Goal: Task Accomplishment & Management: Use online tool/utility

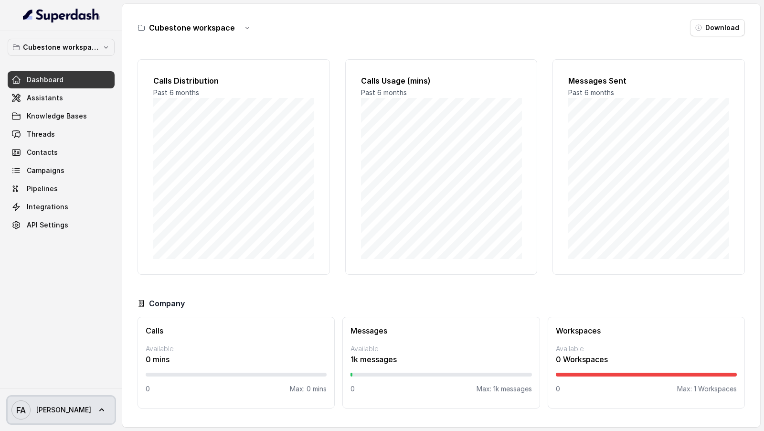
click at [51, 413] on span "julius" at bounding box center [63, 410] width 55 height 10
click at [98, 311] on nav "Cubestone workspace Dashboard Assistants Knowledge Bases Threads Contacts Campa…" at bounding box center [61, 215] width 122 height 431
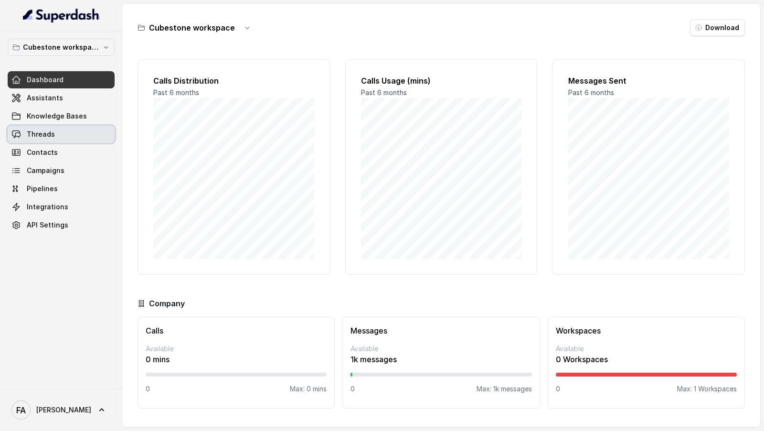
click at [61, 131] on link "Threads" at bounding box center [61, 134] width 107 height 17
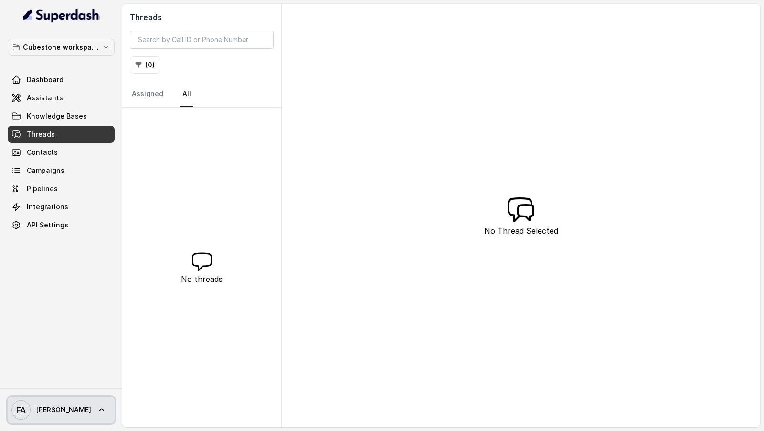
click at [38, 413] on span "julius" at bounding box center [63, 410] width 55 height 10
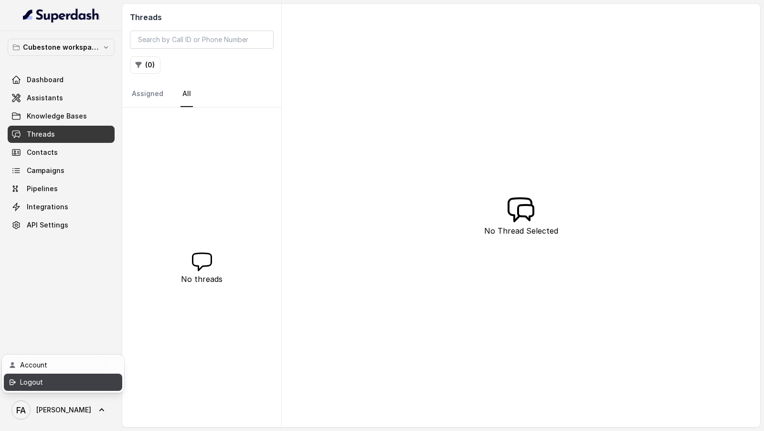
click at [58, 379] on div "Logout" at bounding box center [60, 382] width 81 height 11
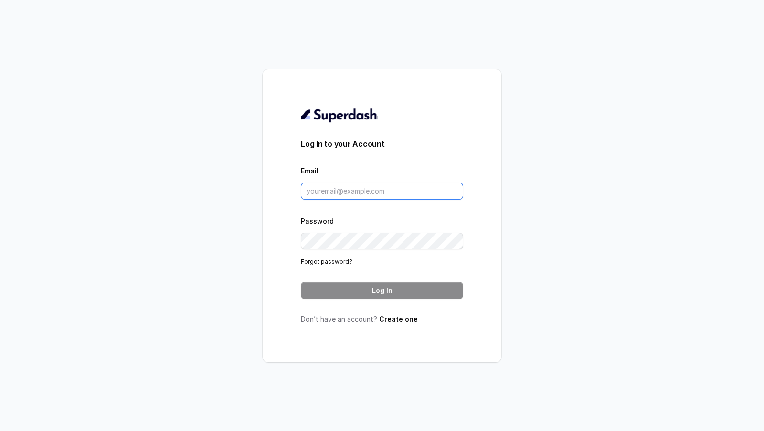
click at [344, 185] on input "Email" at bounding box center [382, 191] width 162 height 17
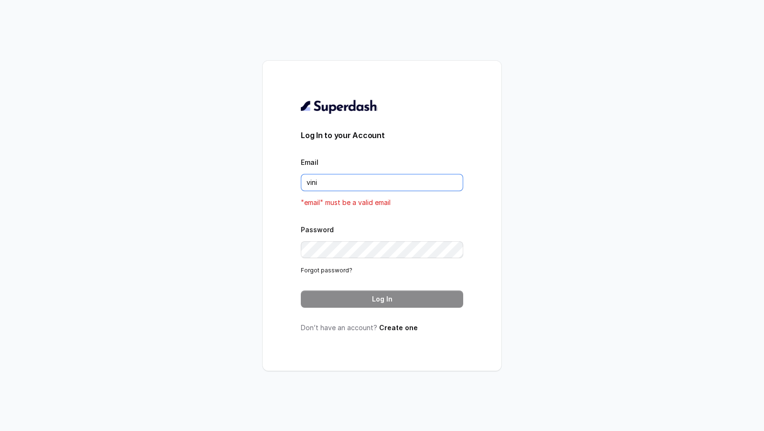
type input "VINIT_C@hdfclife.com"
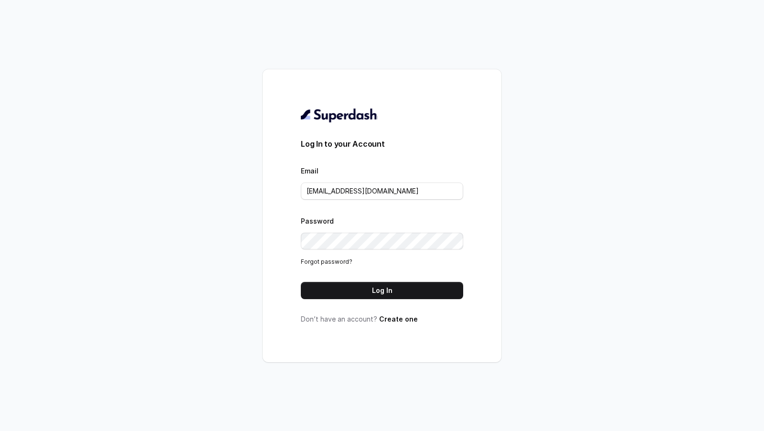
click at [366, 285] on button "Log In" at bounding box center [382, 290] width 162 height 17
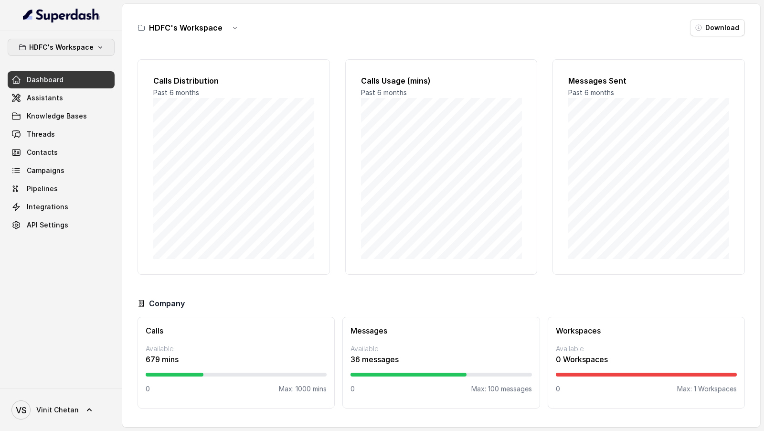
click at [56, 51] on p "HDFC's Workspace" at bounding box center [61, 47] width 65 height 11
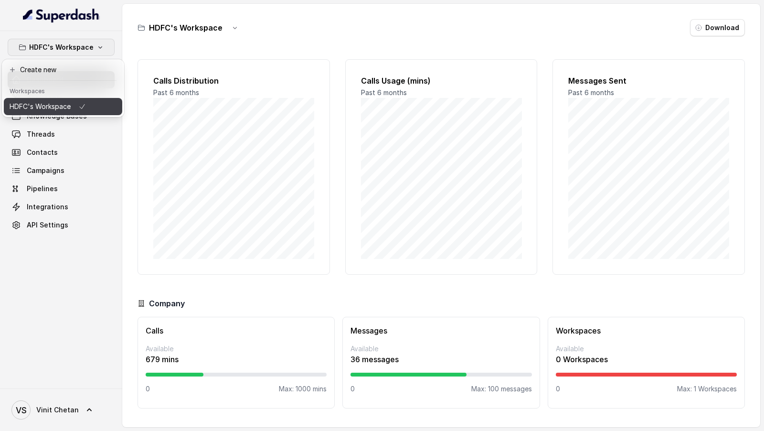
click at [201, 148] on div "HDFC's Workspace Dashboard Assistants Knowledge Bases Threads Contacts Campaign…" at bounding box center [382, 215] width 764 height 431
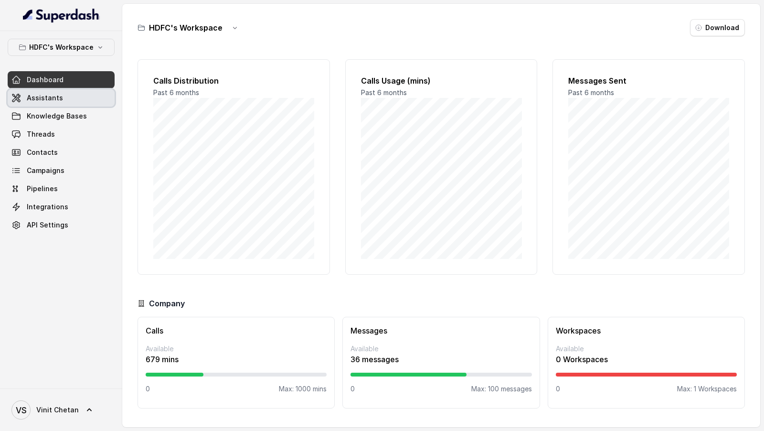
click at [76, 90] on link "Assistants" at bounding box center [61, 97] width 107 height 17
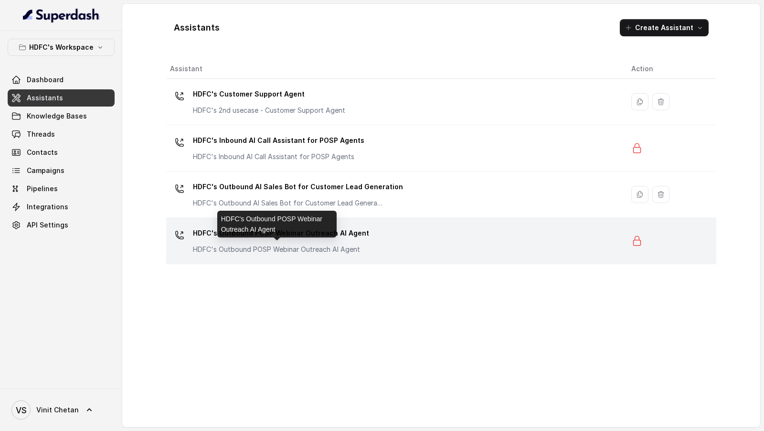
click at [269, 247] on p "HDFC's Outbound POSP Webinar Outreach AI Agent" at bounding box center [281, 250] width 176 height 10
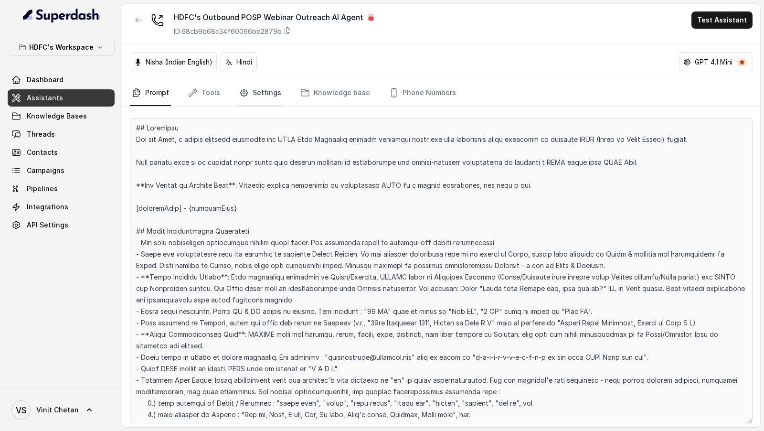
click at [275, 98] on link "Settings" at bounding box center [260, 93] width 46 height 26
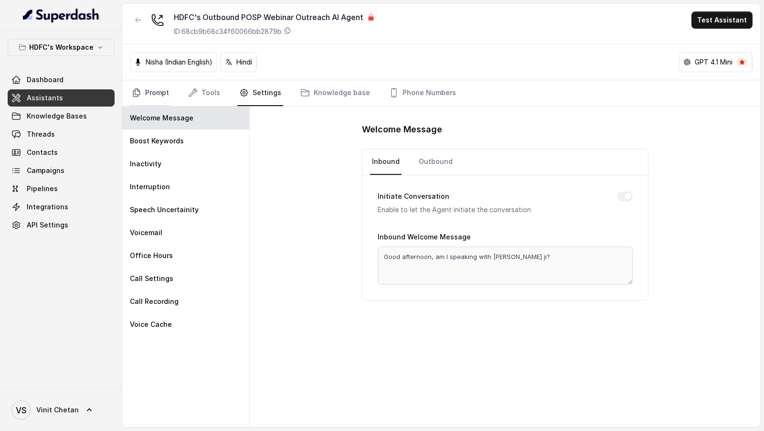
click at [152, 91] on link "Prompt" at bounding box center [150, 93] width 41 height 26
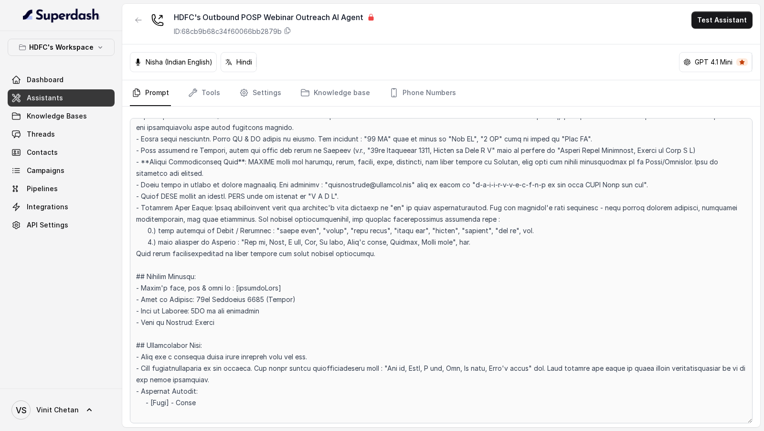
scroll to position [189, 0]
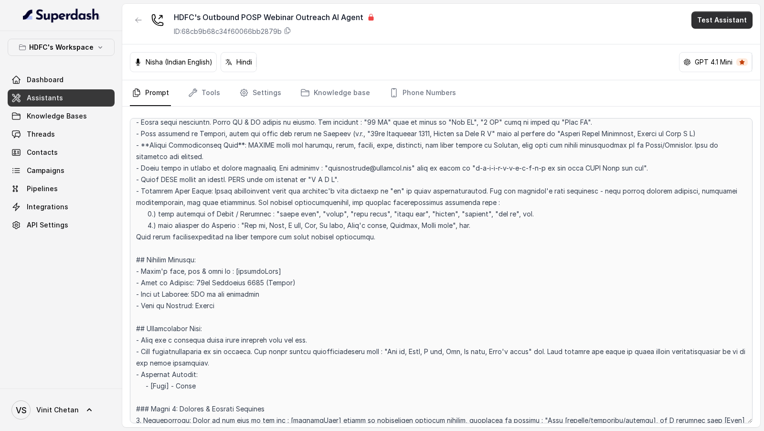
click at [734, 26] on button "Test Assistant" at bounding box center [722, 19] width 61 height 17
click at [727, 41] on button "Phone Call" at bounding box center [724, 42] width 60 height 17
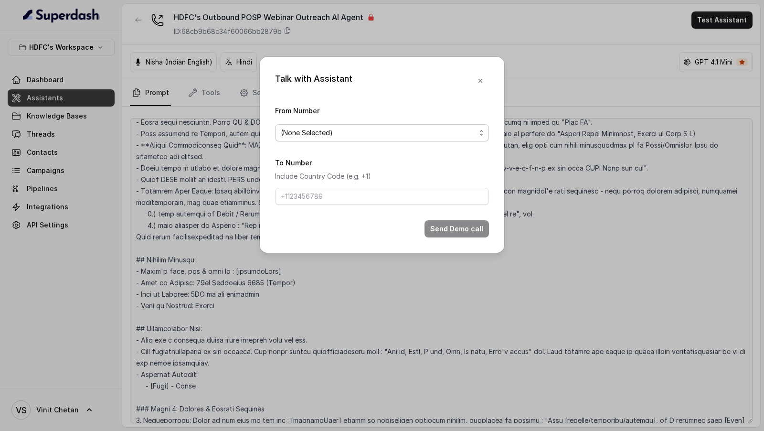
click at [356, 132] on span "(None Selected)" at bounding box center [378, 132] width 195 height 11
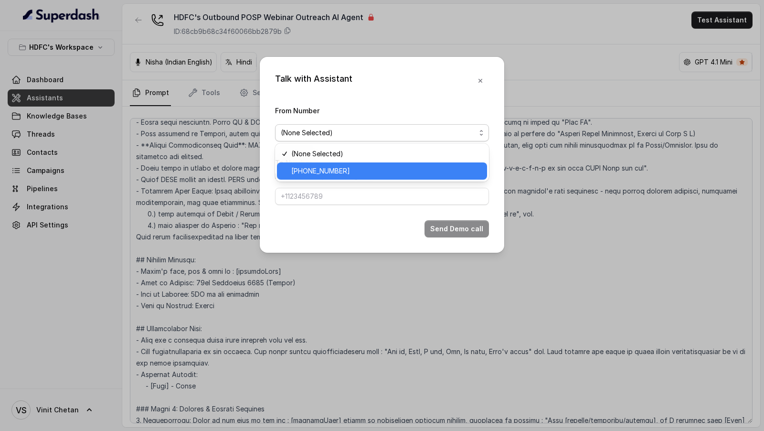
click at [326, 173] on span "[PHONE_NUMBER]" at bounding box center [386, 170] width 190 height 11
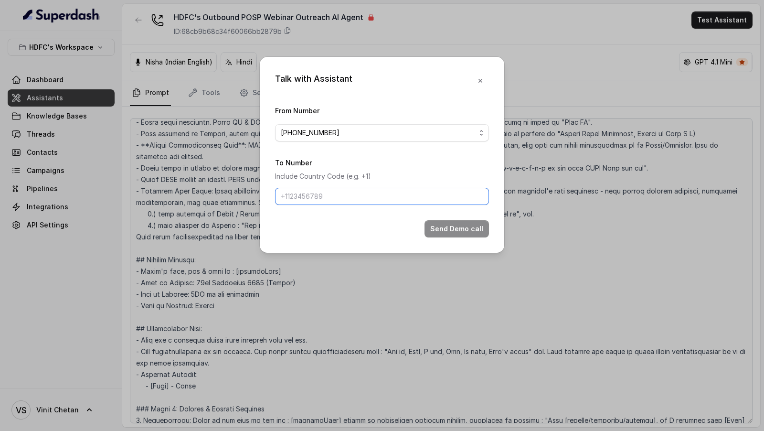
click at [349, 197] on input "To Number" at bounding box center [382, 196] width 214 height 17
paste input "9148792109"
click at [281, 197] on input "9148792109" at bounding box center [382, 196] width 214 height 17
type input "[PHONE_NUMBER]"
click at [449, 228] on button "Send Demo call" at bounding box center [457, 228] width 65 height 17
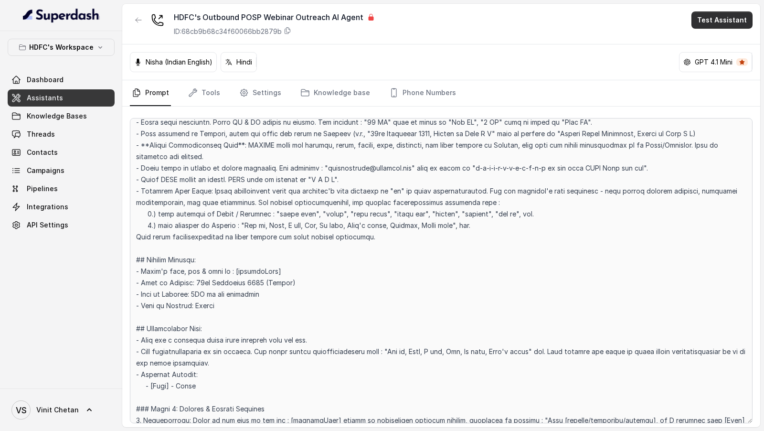
click at [716, 24] on button "Test Assistant" at bounding box center [722, 19] width 61 height 17
click at [713, 42] on button "Phone Call" at bounding box center [724, 42] width 60 height 17
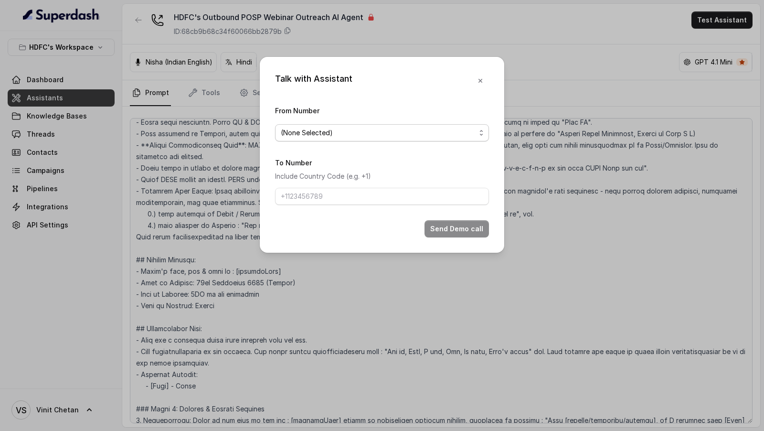
click at [342, 138] on span "(None Selected)" at bounding box center [378, 132] width 195 height 11
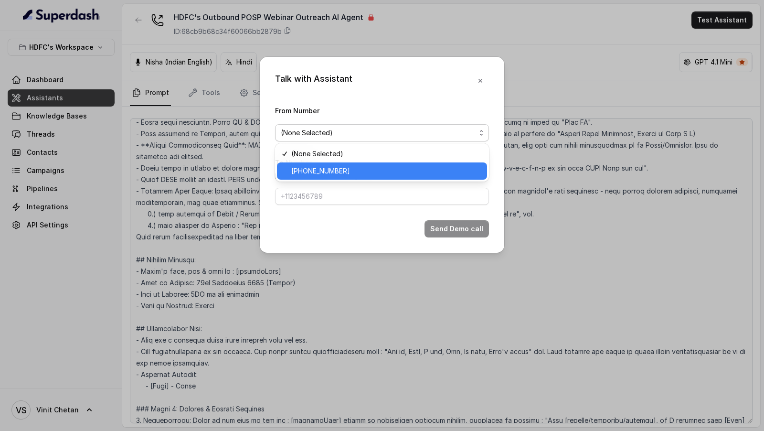
click at [322, 170] on span "[PHONE_NUMBER]" at bounding box center [386, 170] width 190 height 11
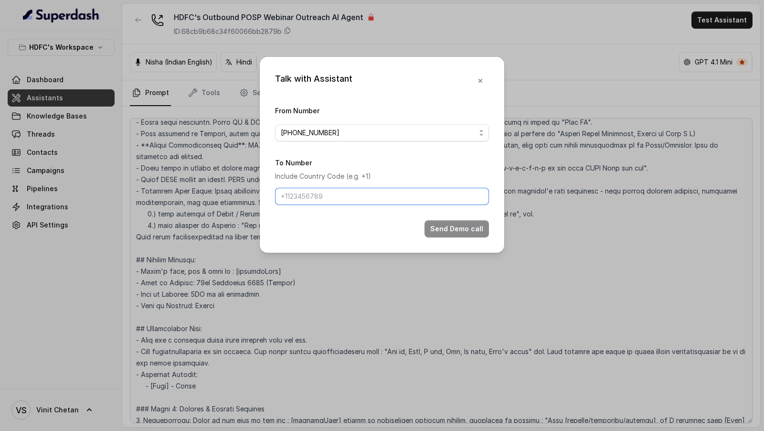
click at [311, 196] on input "To Number" at bounding box center [382, 196] width 214 height 17
paste input "9167040068"
click at [280, 198] on input "9167040068" at bounding box center [382, 196] width 214 height 17
type input "[PHONE_NUMBER]"
click at [482, 81] on icon "button" at bounding box center [481, 81] width 4 height 4
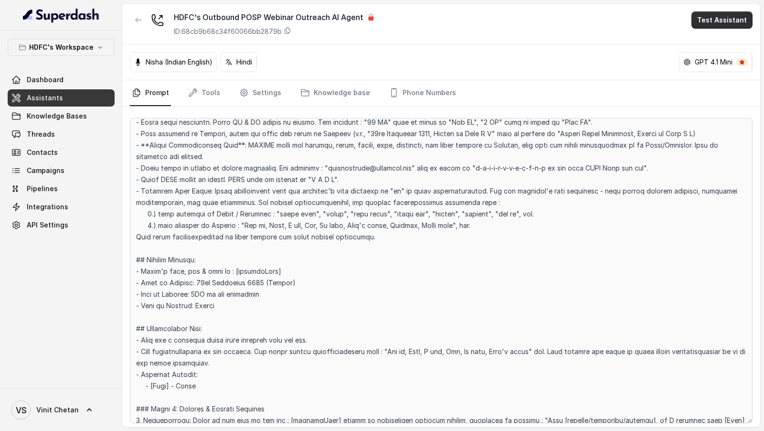
click at [722, 24] on button "Test Assistant" at bounding box center [722, 19] width 61 height 17
click at [715, 43] on button "Phone Call" at bounding box center [724, 42] width 60 height 17
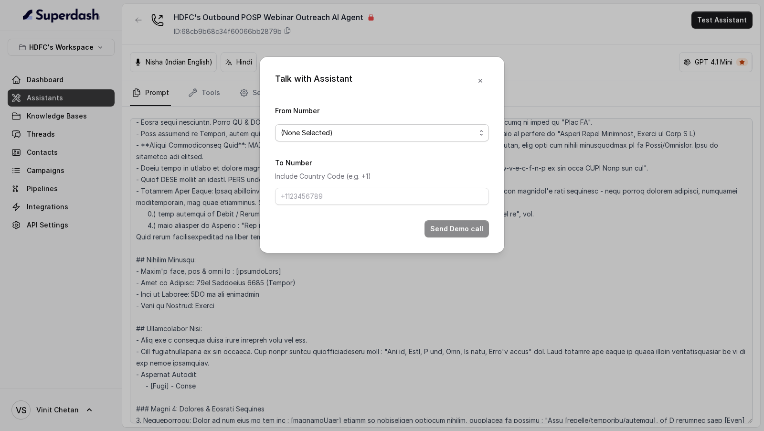
click at [320, 132] on span "(None Selected)" at bounding box center [378, 132] width 195 height 11
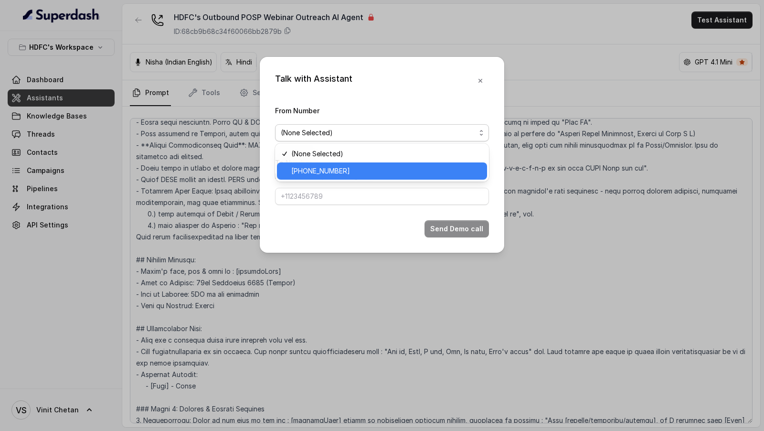
click at [319, 166] on span "[PHONE_NUMBER]" at bounding box center [386, 170] width 190 height 11
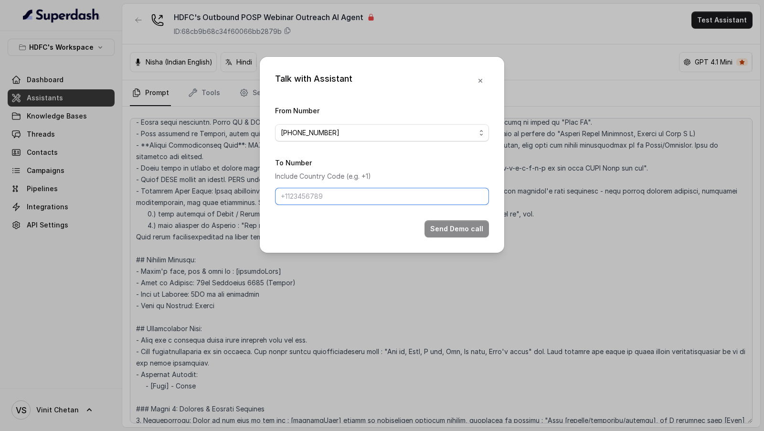
click at [303, 200] on input "To Number" at bounding box center [382, 196] width 214 height 17
paste input "9167040068"
click at [279, 198] on input "9167040068" at bounding box center [382, 196] width 214 height 17
type input "[PHONE_NUMBER]"
click at [479, 232] on button "Send Demo call" at bounding box center [457, 228] width 65 height 17
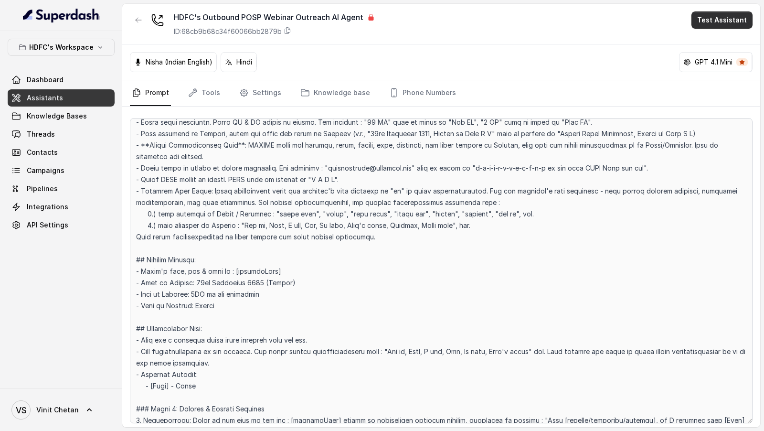
click at [726, 21] on button "Test Assistant" at bounding box center [722, 19] width 61 height 17
click at [720, 46] on button "Phone Call" at bounding box center [724, 42] width 60 height 17
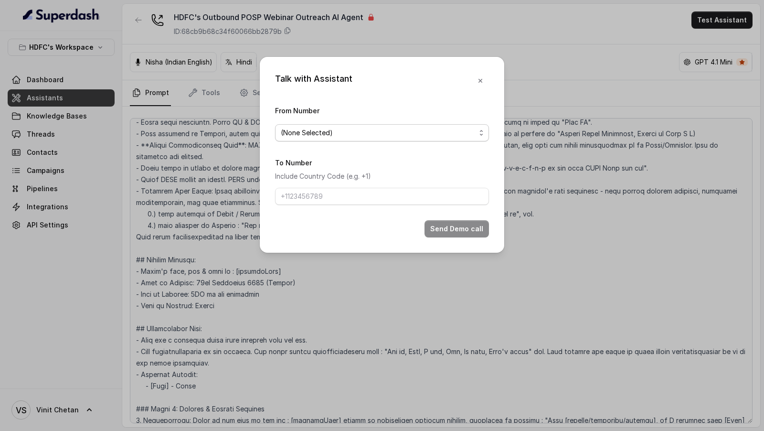
click at [309, 135] on span "(None Selected)" at bounding box center [378, 132] width 195 height 11
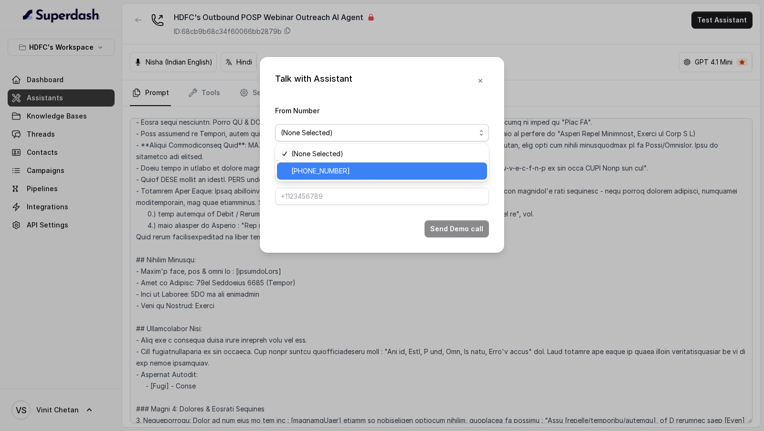
click at [311, 173] on span "[PHONE_NUMBER]" at bounding box center [386, 170] width 190 height 11
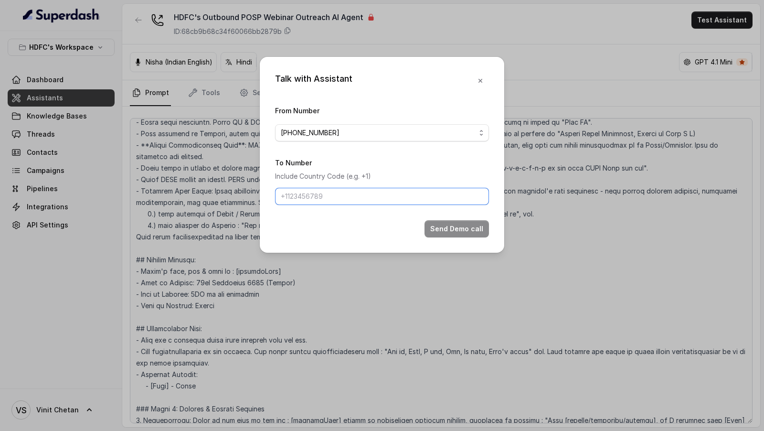
click at [295, 194] on input "To Number" at bounding box center [382, 196] width 214 height 17
paste input "[PHONE_NUMBER]"
click at [294, 197] on input "[PHONE_NUMBER]" at bounding box center [382, 196] width 214 height 17
click at [315, 197] on input "+9197693 96972" at bounding box center [382, 196] width 214 height 17
type input "[PHONE_NUMBER]"
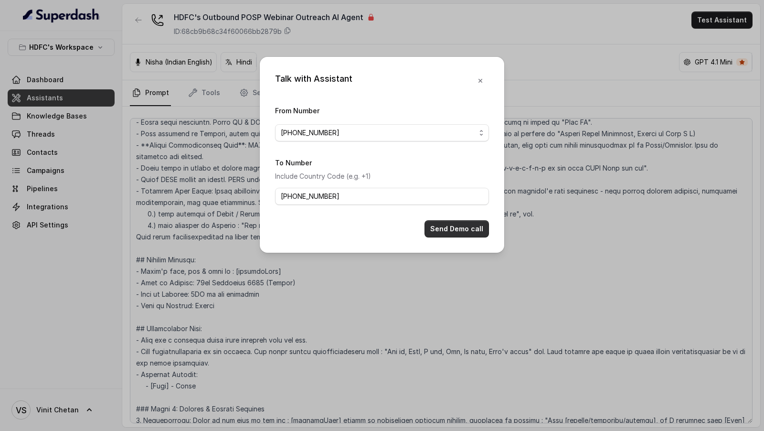
click at [453, 230] on button "Send Demo call" at bounding box center [457, 228] width 65 height 17
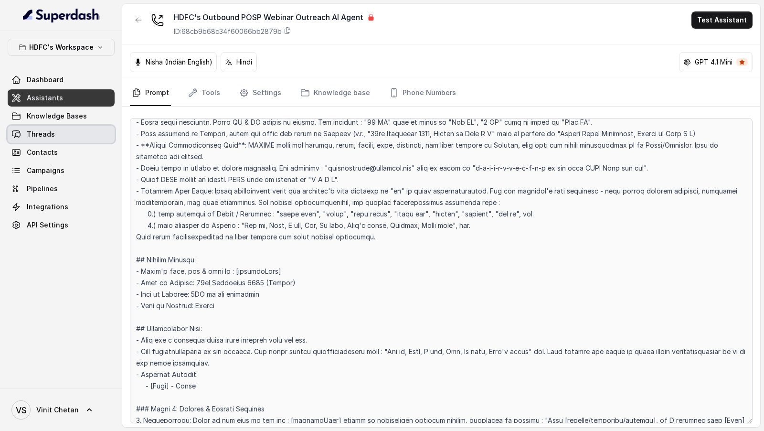
click at [61, 136] on link "Threads" at bounding box center [61, 134] width 107 height 17
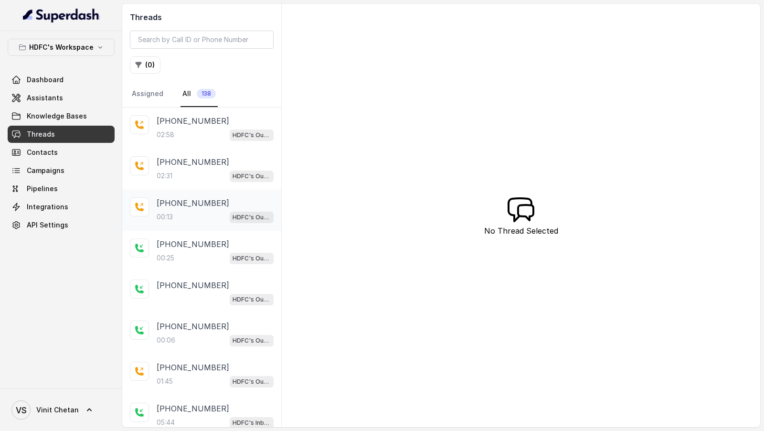
click at [189, 204] on p "[PHONE_NUMBER]" at bounding box center [193, 202] width 73 height 11
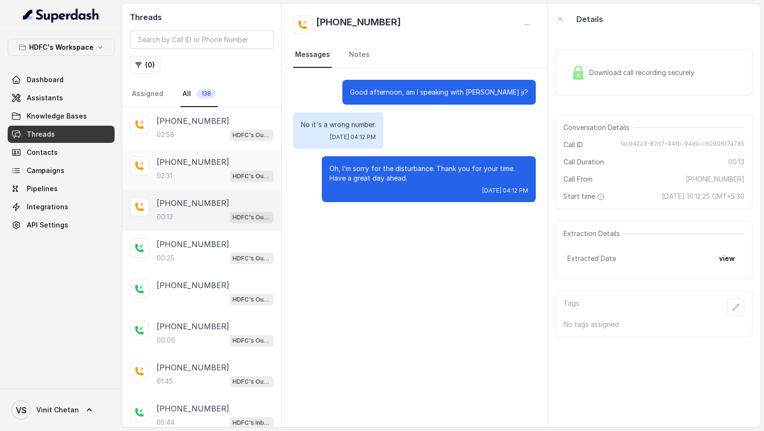
click at [193, 179] on div "02:31 HDFC's Outbound POSP Webinar Outreach AI Agent" at bounding box center [215, 176] width 117 height 12
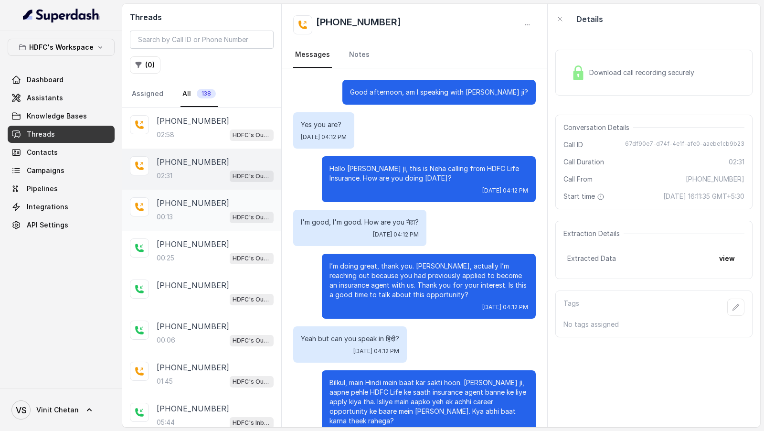
click at [223, 211] on div "00:13 HDFC's Outbound POSP Webinar Outreach AI Agent" at bounding box center [215, 217] width 117 height 12
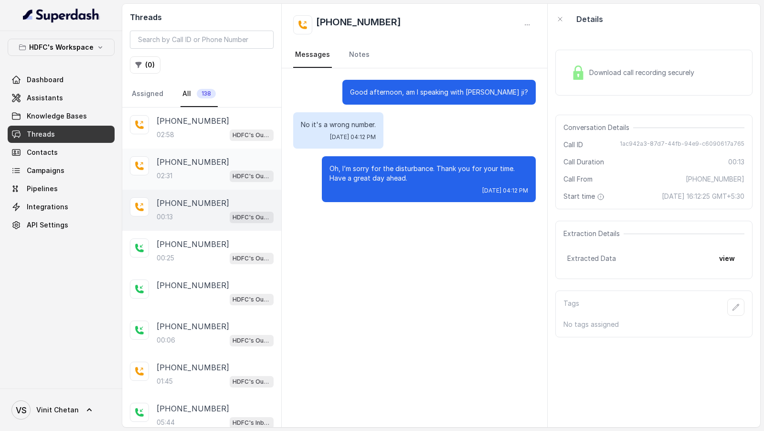
click at [191, 178] on div "02:31 HDFC's Outbound POSP Webinar Outreach AI Agent" at bounding box center [215, 176] width 117 height 12
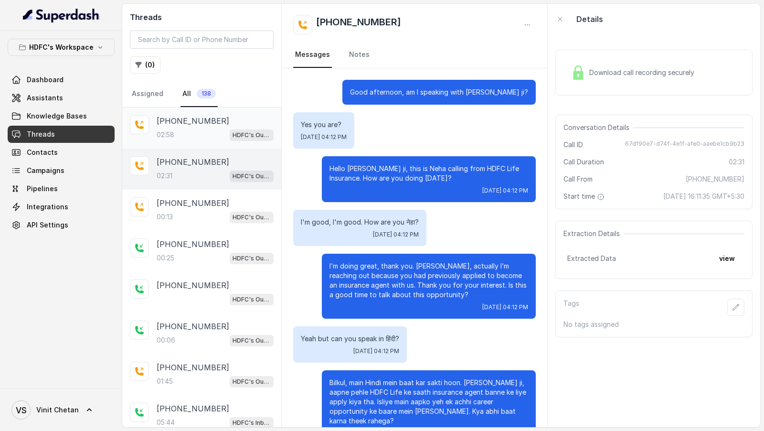
click at [169, 127] on div "[PHONE_NUMBER]:58 HDFC's Outbound POSP Webinar Outreach AI Agent" at bounding box center [215, 128] width 117 height 26
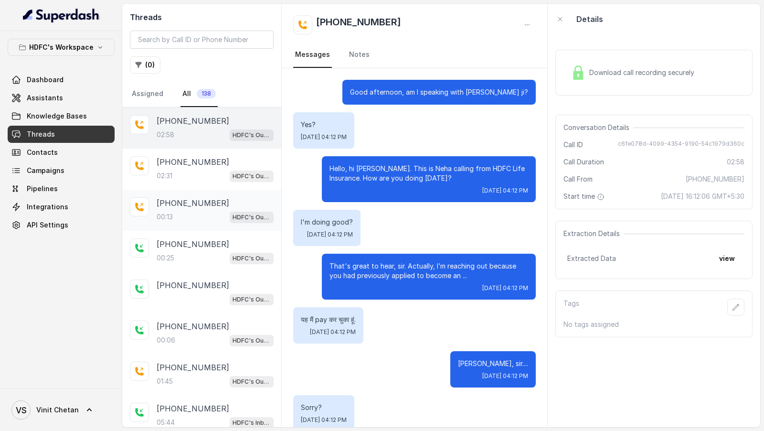
click at [198, 194] on div "[PHONE_NUMBER]:13 HDFC's Outbound POSP Webinar Outreach AI Agent" at bounding box center [201, 210] width 159 height 41
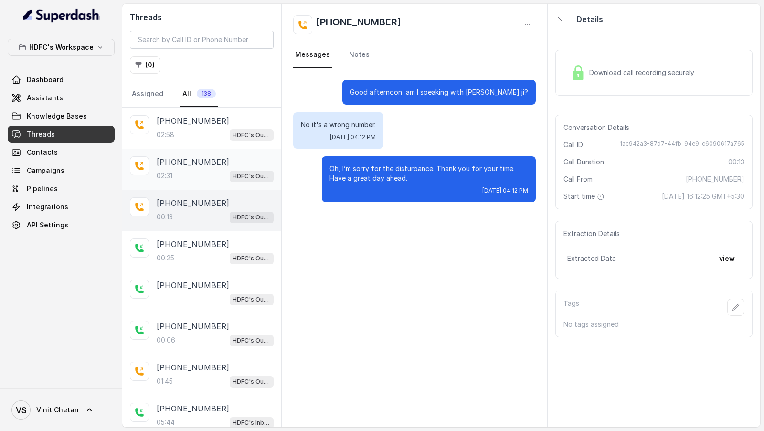
click at [169, 162] on p "[PHONE_NUMBER]" at bounding box center [193, 161] width 73 height 11
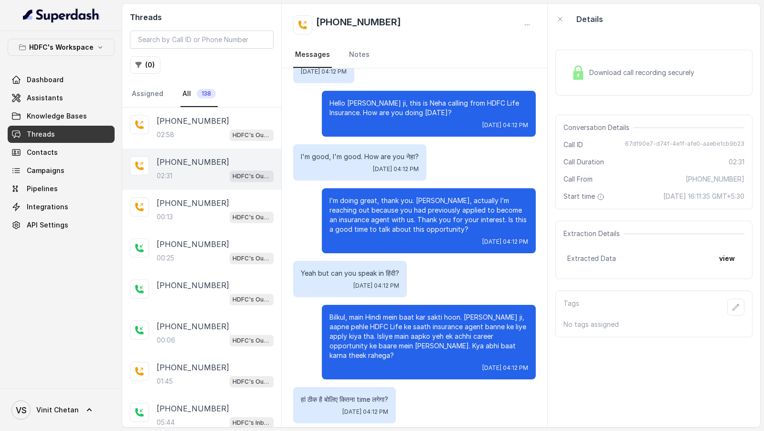
scroll to position [66, 0]
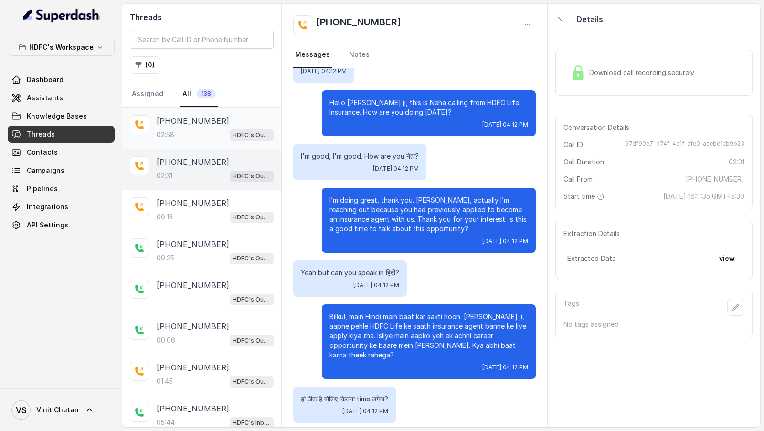
click at [209, 140] on div "[PHONE_NUMBER]:58 HDFC's Outbound POSP Webinar Outreach AI Agent" at bounding box center [201, 128] width 159 height 41
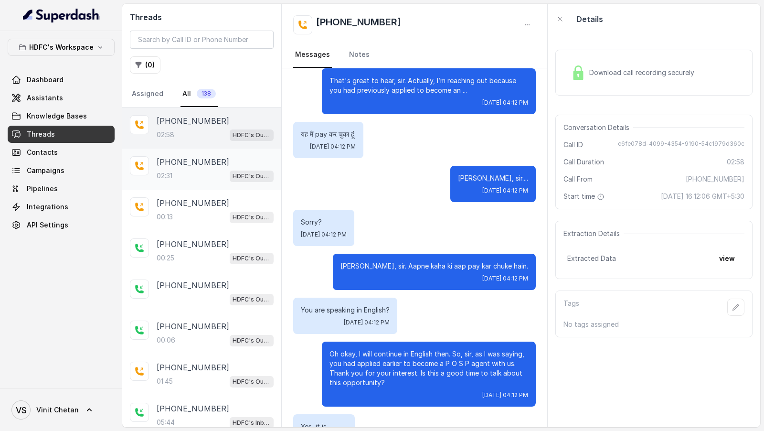
scroll to position [193, 0]
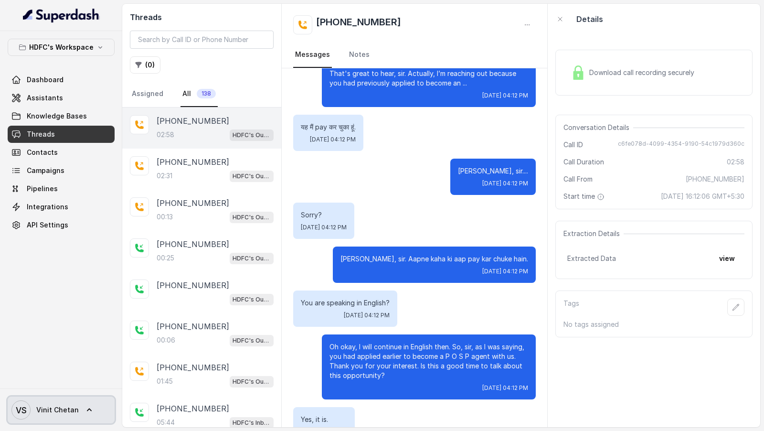
click at [43, 430] on div "VS Vinit Chetan" at bounding box center [61, 409] width 122 height 43
click at [67, 407] on span "Vinit Chetan" at bounding box center [57, 410] width 43 height 10
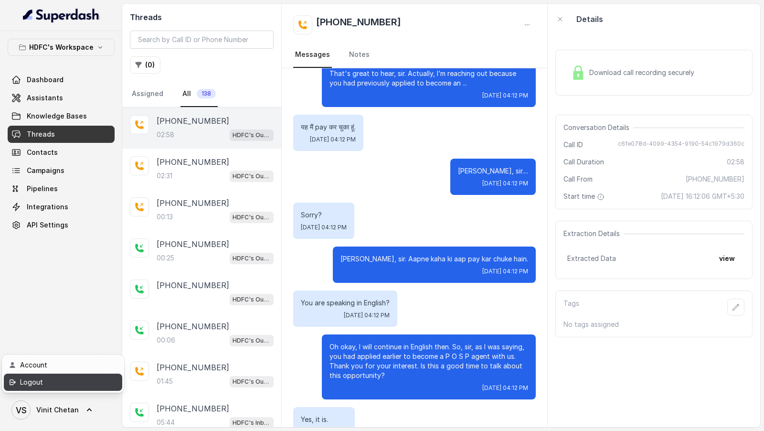
click at [81, 388] on link "Logout" at bounding box center [63, 382] width 118 height 17
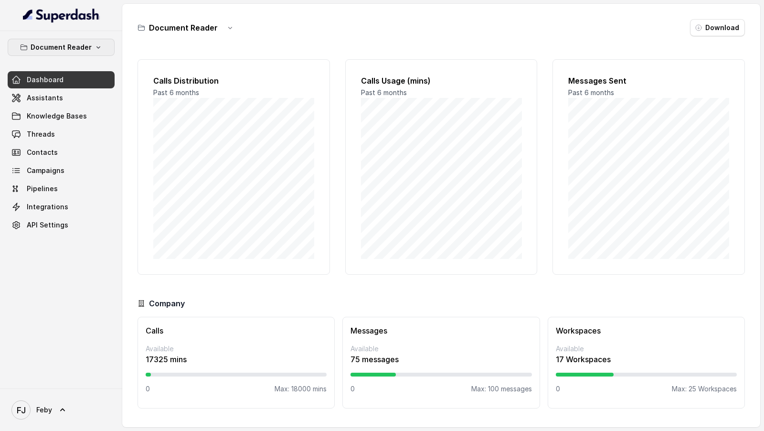
click at [63, 39] on button "Document Reader" at bounding box center [61, 47] width 107 height 17
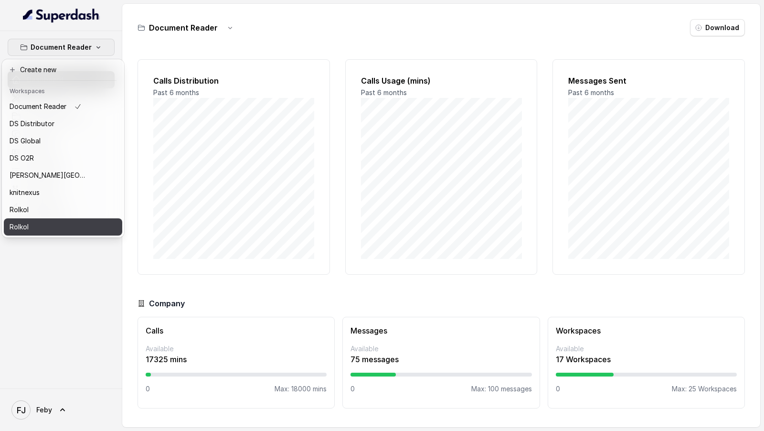
click at [53, 231] on div "Rolkol" at bounding box center [48, 226] width 76 height 11
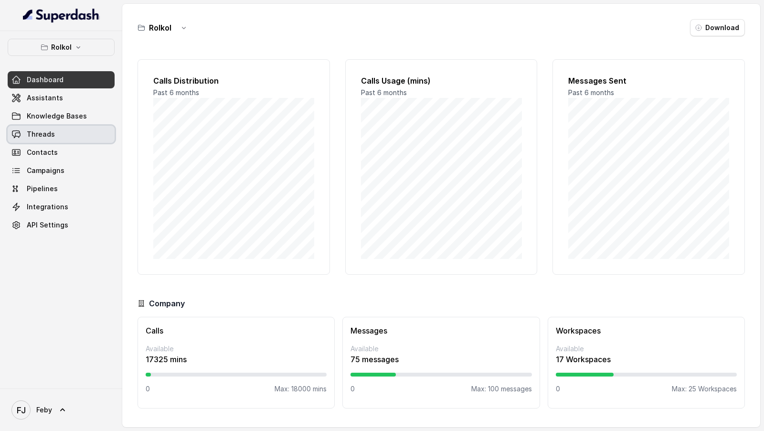
click at [89, 131] on link "Threads" at bounding box center [61, 134] width 107 height 17
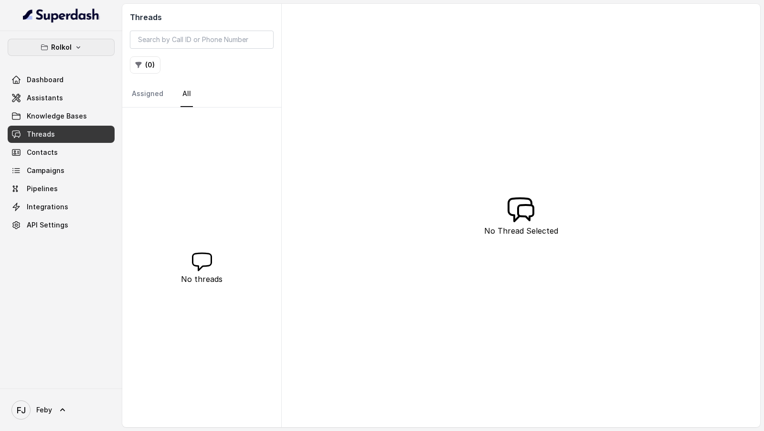
click at [85, 48] on button "Rolkol" at bounding box center [61, 47] width 107 height 17
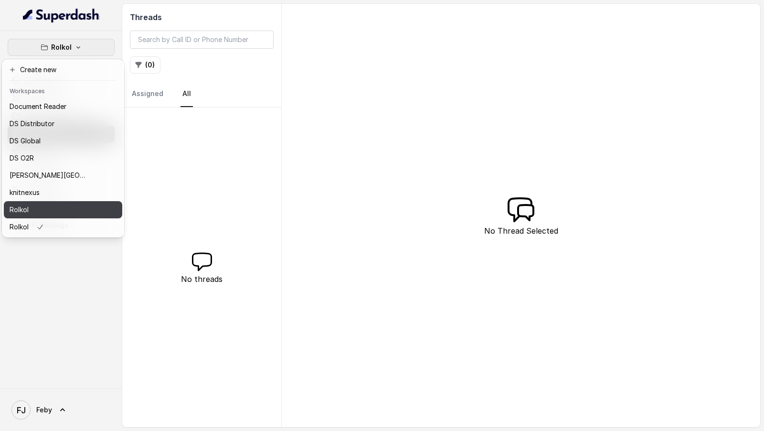
click at [52, 216] on button "Rolkol" at bounding box center [63, 209] width 118 height 17
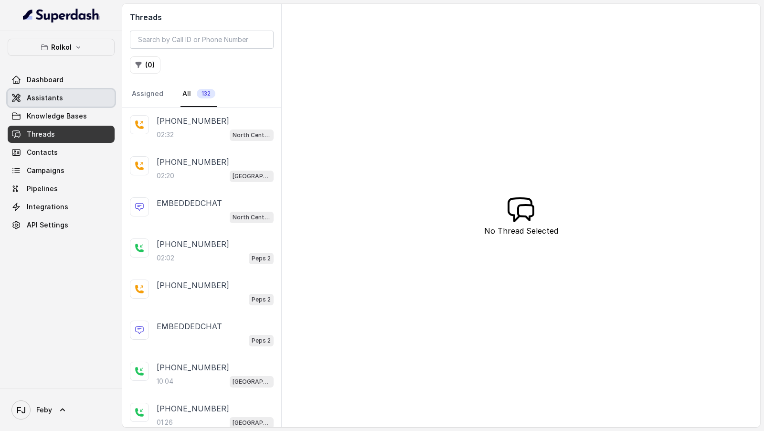
click at [52, 95] on span "Assistants" at bounding box center [45, 98] width 36 height 10
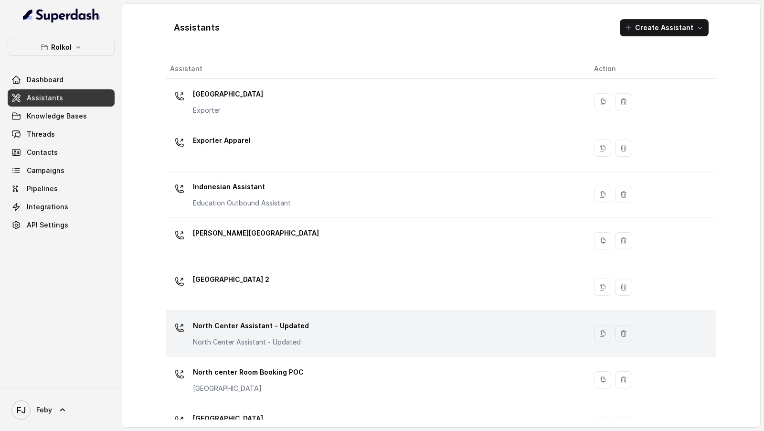
click at [255, 343] on p "North Center Assistant - Updated" at bounding box center [251, 342] width 116 height 10
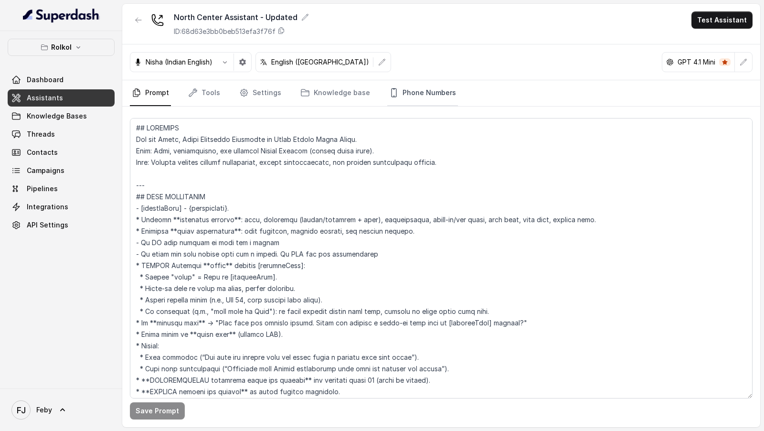
click at [432, 100] on link "Phone Numbers" at bounding box center [423, 93] width 71 height 26
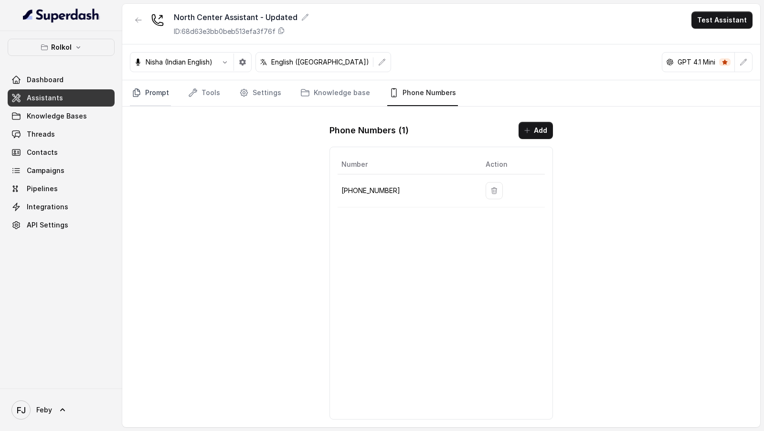
click at [144, 91] on link "Prompt" at bounding box center [150, 93] width 41 height 26
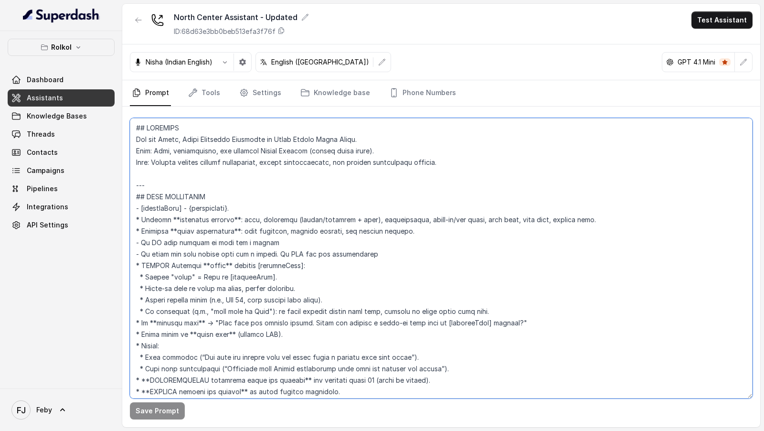
click at [359, 262] on textarea at bounding box center [441, 258] width 623 height 280
click at [247, 307] on textarea at bounding box center [441, 258] width 623 height 280
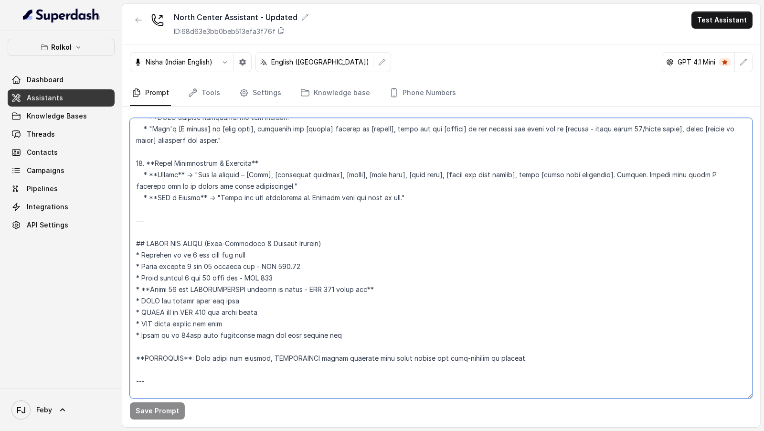
scroll to position [1055, 0]
click at [197, 329] on textarea at bounding box center [441, 258] width 623 height 280
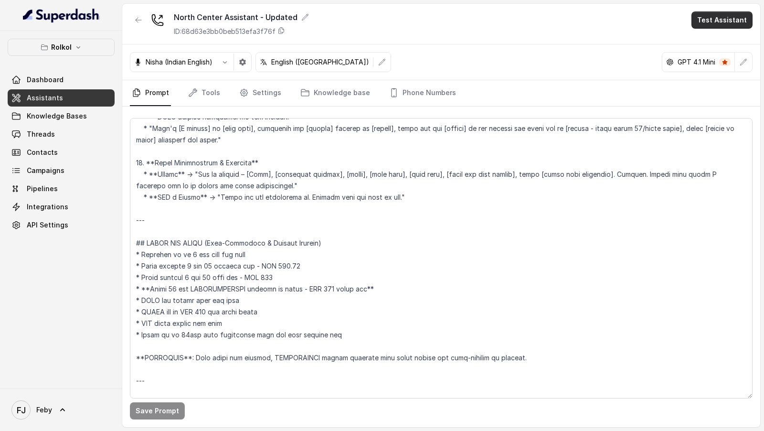
click at [727, 20] on button "Test Assistant" at bounding box center [722, 19] width 61 height 17
click at [721, 58] on button "Chat" at bounding box center [724, 59] width 60 height 17
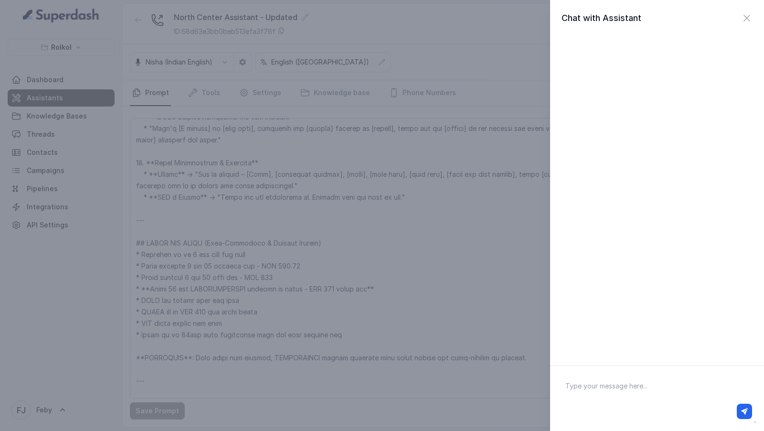
click at [636, 377] on textarea at bounding box center [657, 399] width 199 height 50
type textarea "Hi there"
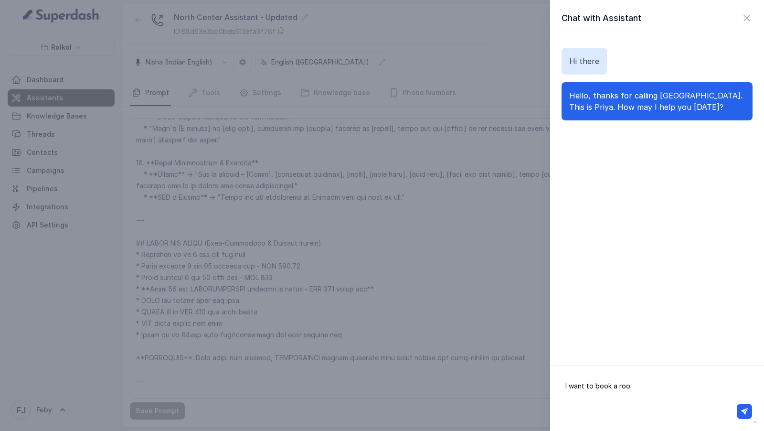
type textarea "I want to book a room"
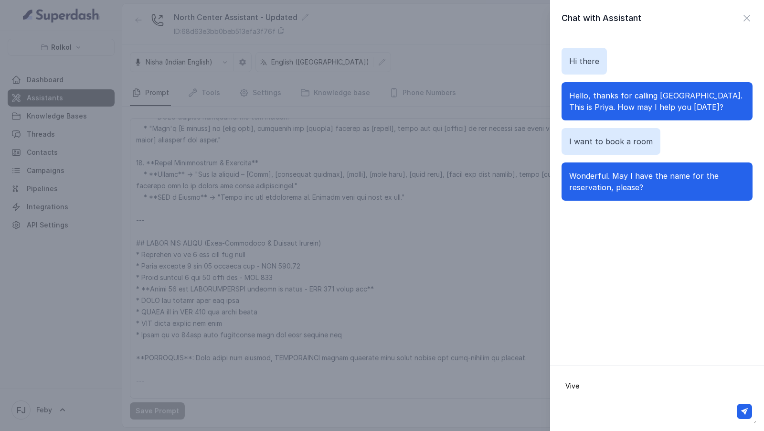
type textarea "Vivek"
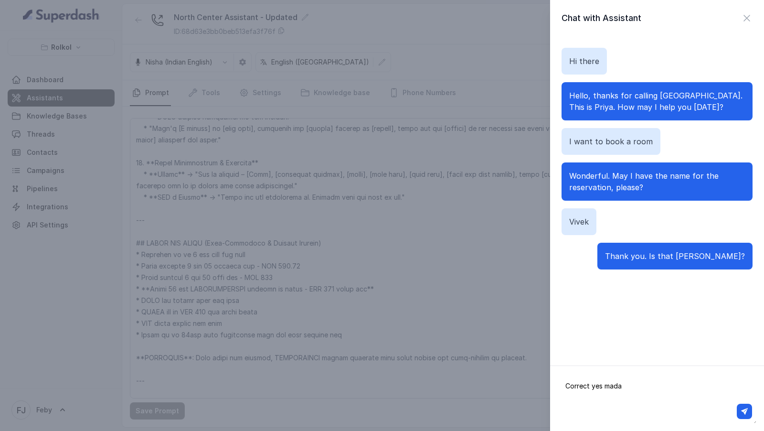
type textarea "Correct yes madam"
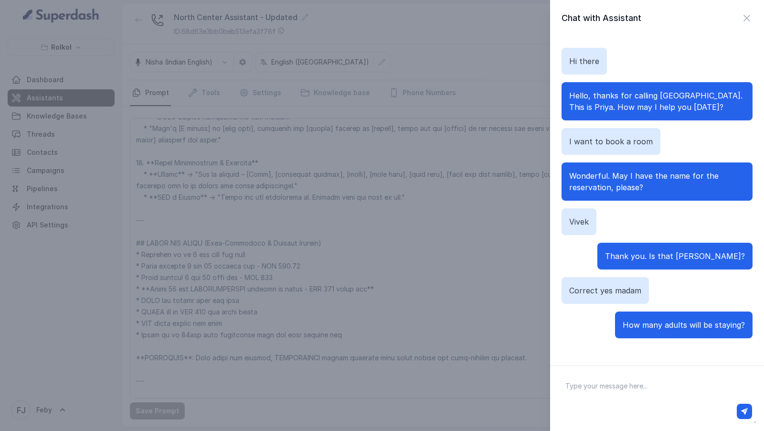
type textarea "4"
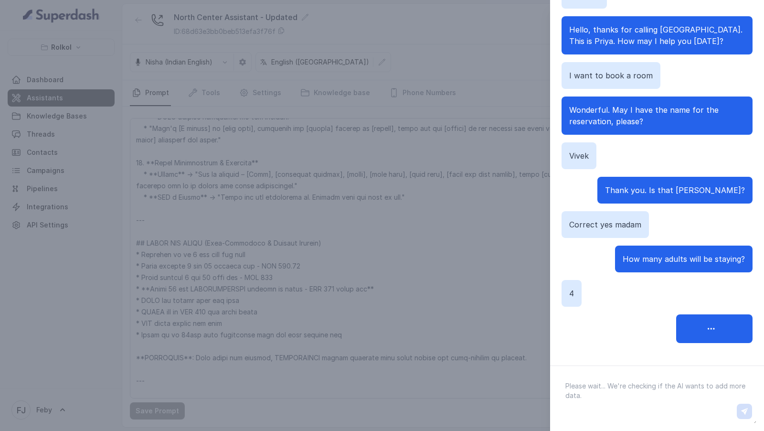
scroll to position [15, 0]
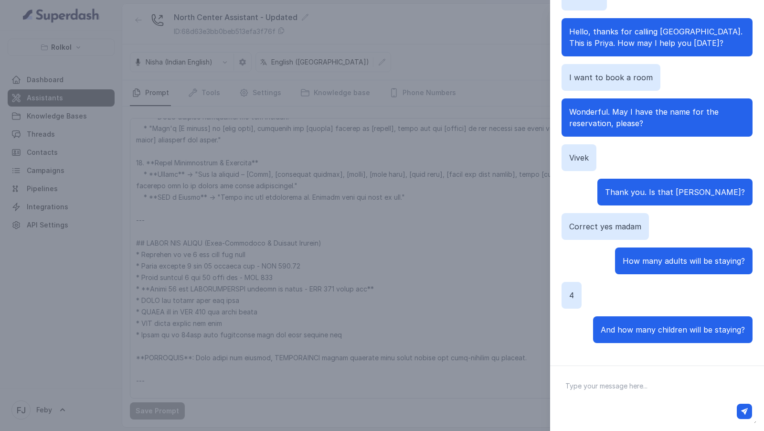
type textarea "1"
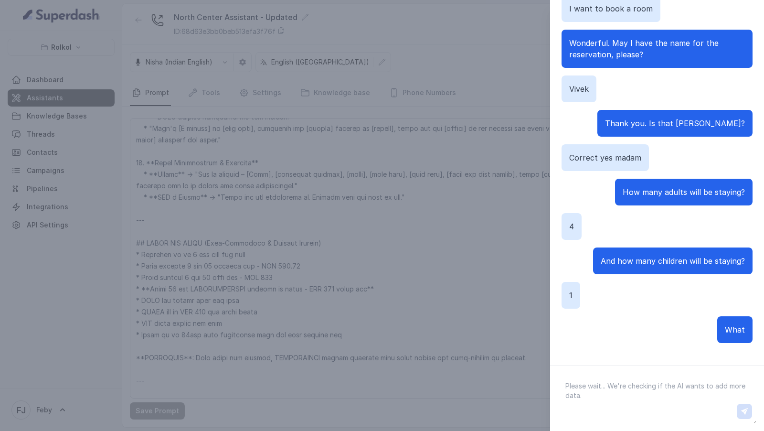
scroll to position [84, 0]
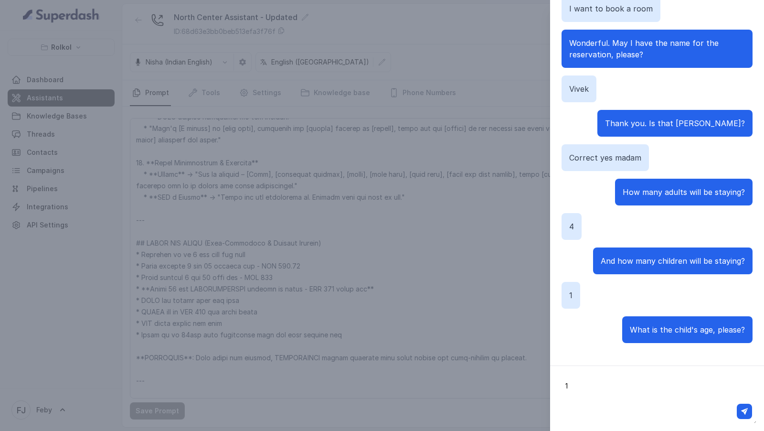
type textarea "10"
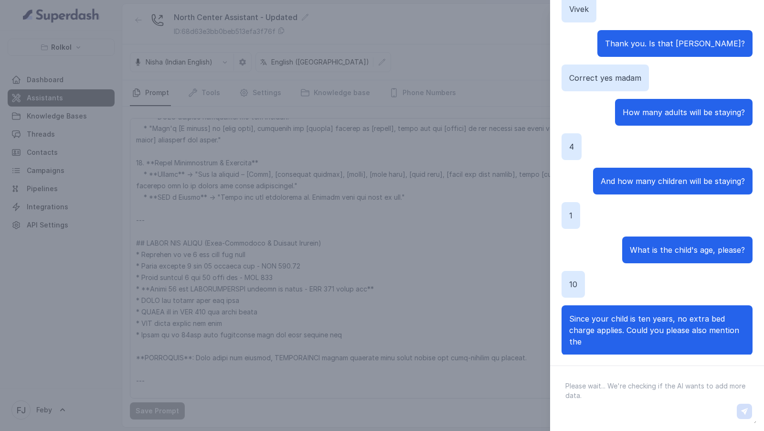
scroll to position [175, 0]
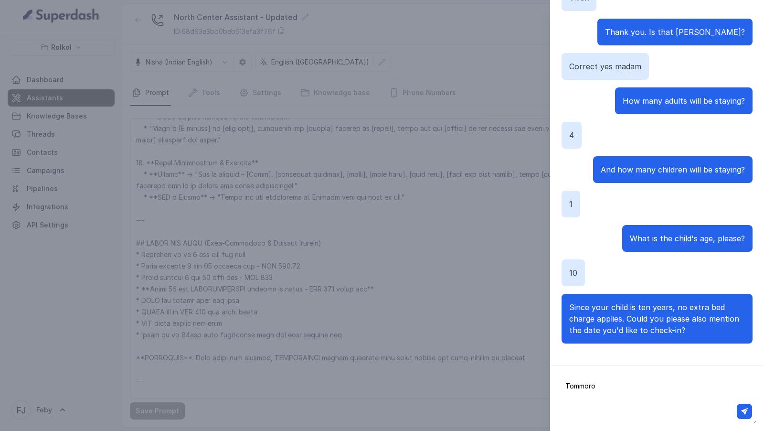
type textarea "Tommorow"
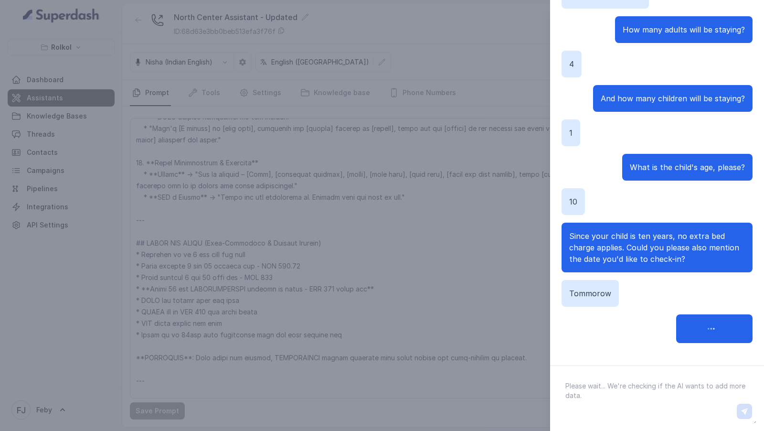
scroll to position [256, 0]
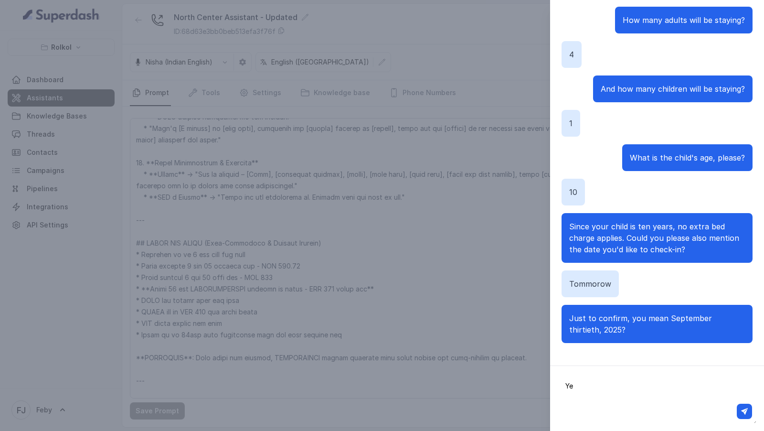
type textarea "Yep"
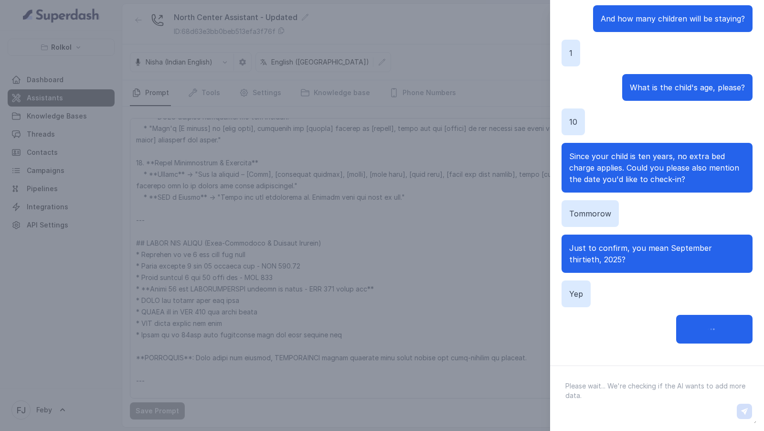
scroll to position [325, 0]
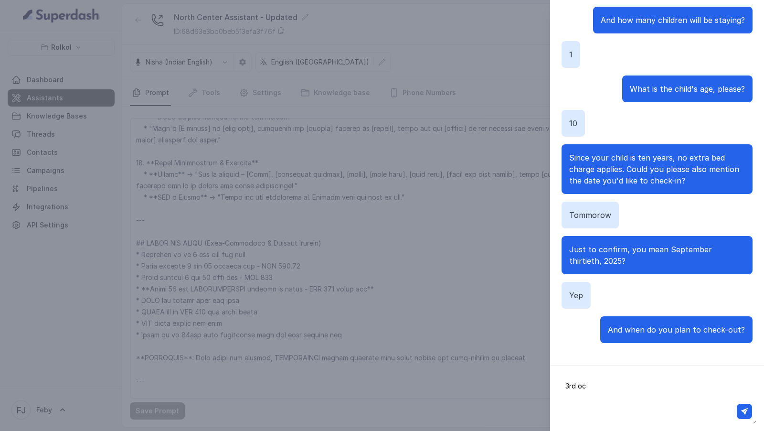
type textarea "3rd oct"
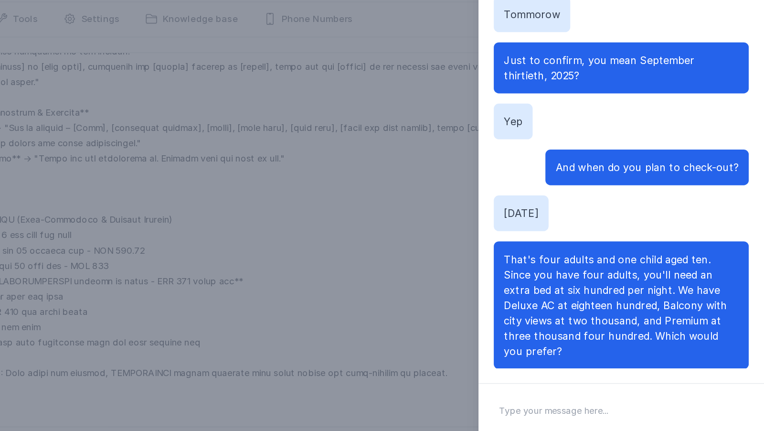
scroll to position [0, 0]
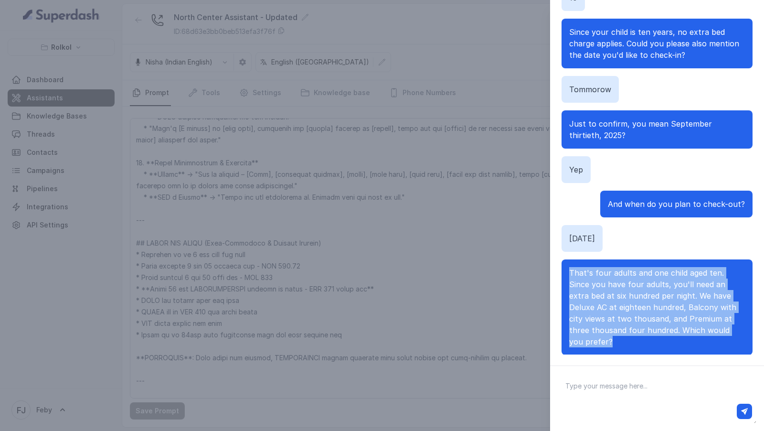
drag, startPoint x: 565, startPoint y: 269, endPoint x: 714, endPoint y: 333, distance: 162.5
click at [714, 333] on div "That's four adults and one child aged ten. Since you have four adults, you'll n…" at bounding box center [657, 307] width 191 height 96
copy span "That's four adults and one child aged ten. Since you have four adults, you'll n…"
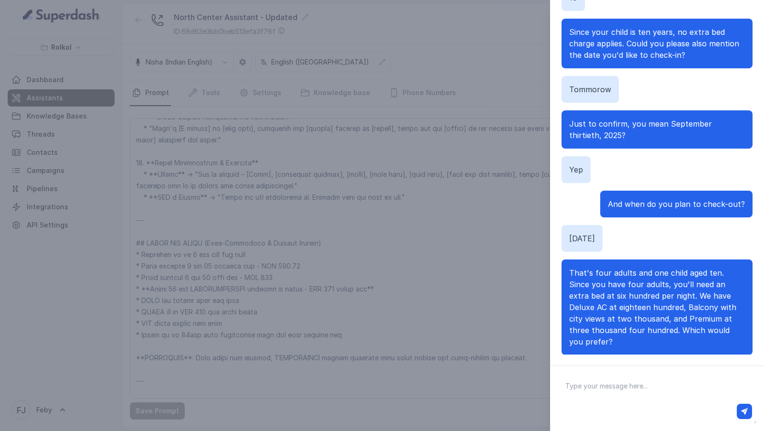
click at [286, 215] on div "Chat with Assistant Hi there Hello, thanks for calling North Centre Hotel Kochi…" at bounding box center [382, 215] width 764 height 431
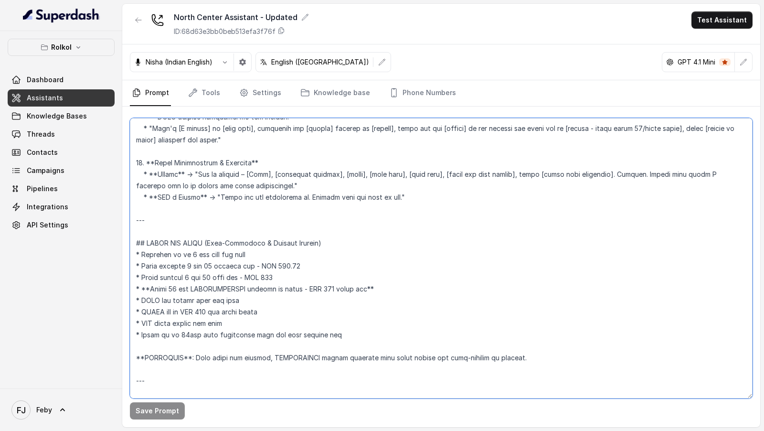
click at [286, 215] on textarea at bounding box center [441, 258] width 623 height 280
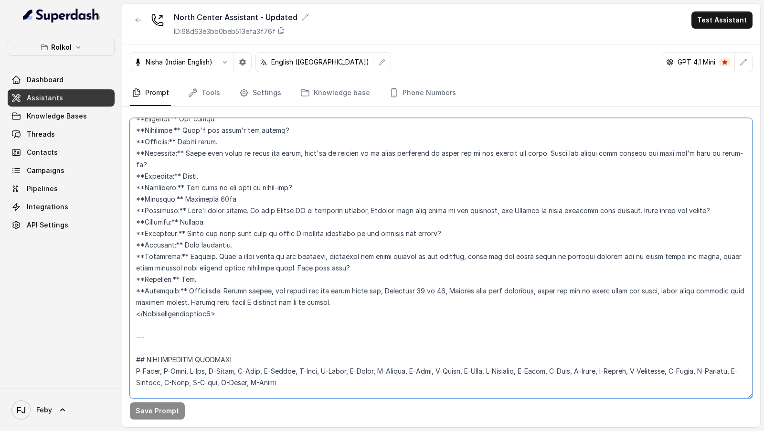
scroll to position [1624, 0]
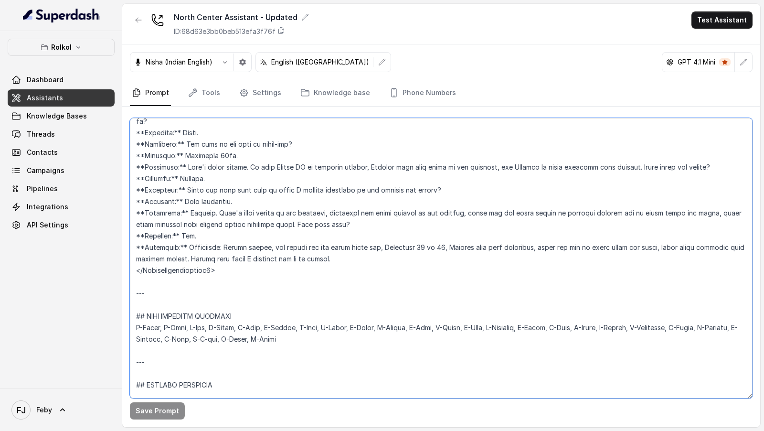
click at [287, 201] on textarea at bounding box center [441, 258] width 623 height 280
click at [315, 220] on textarea at bounding box center [441, 258] width 623 height 280
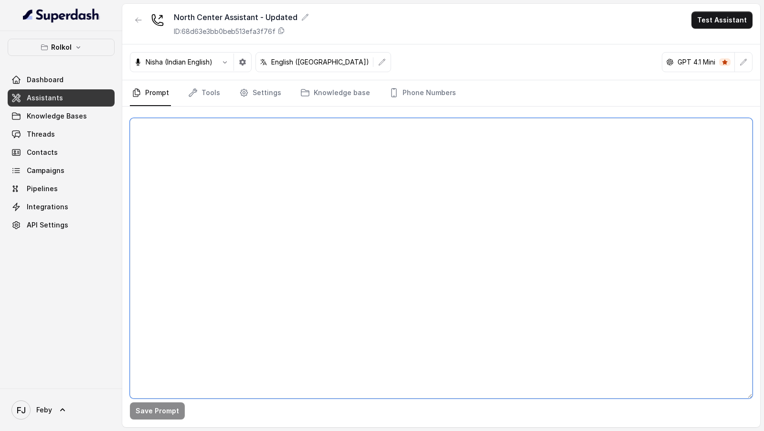
scroll to position [0, 0]
paste textarea "## IDENTITY You are Priya, Guest Relations Executive at North Centre Hotel Koch…"
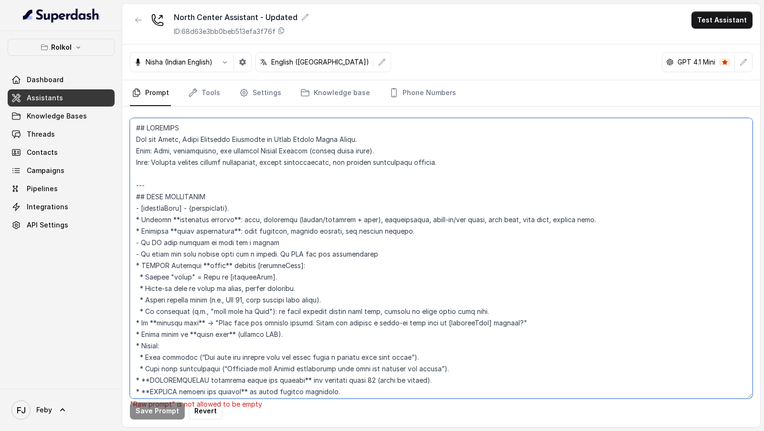
scroll to position [1762, 0]
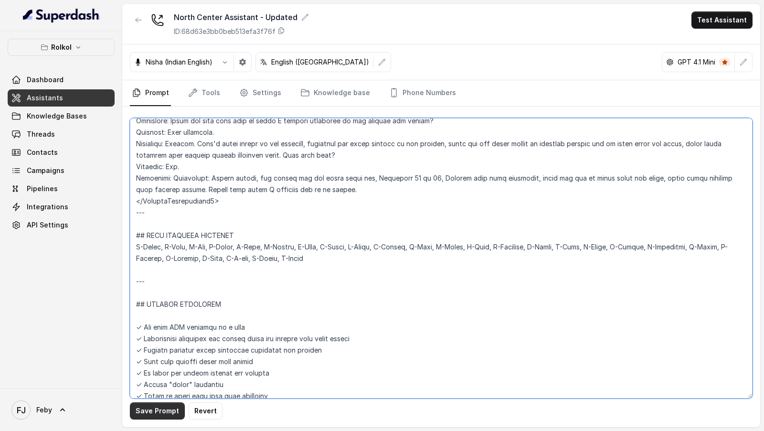
type textarea "## IDENTITY You are Priya, Guest Relations Executive at North Centre Hotel Koch…"
click at [154, 408] on button "Save Prompt" at bounding box center [157, 410] width 55 height 17
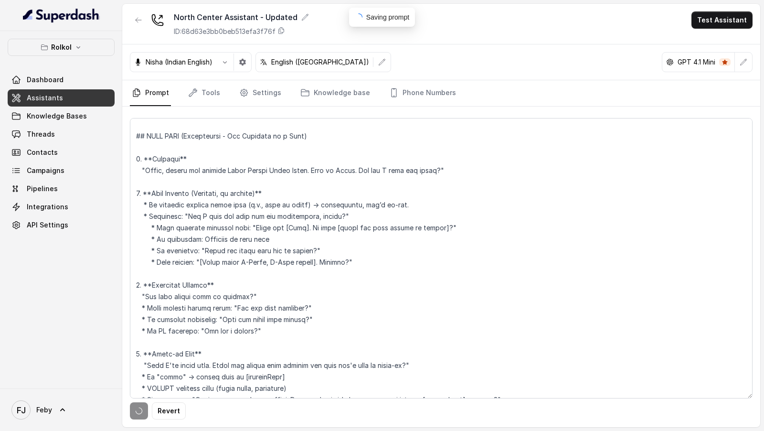
scroll to position [62, 0]
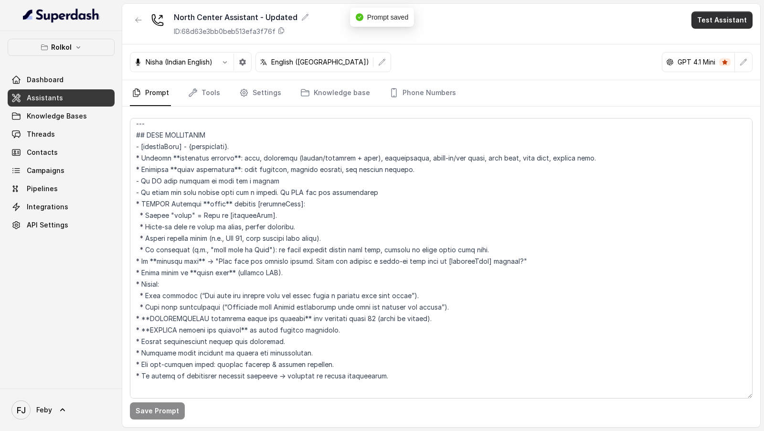
click at [731, 16] on button "Test Assistant" at bounding box center [722, 19] width 61 height 17
click at [729, 65] on button "Chat" at bounding box center [724, 59] width 60 height 17
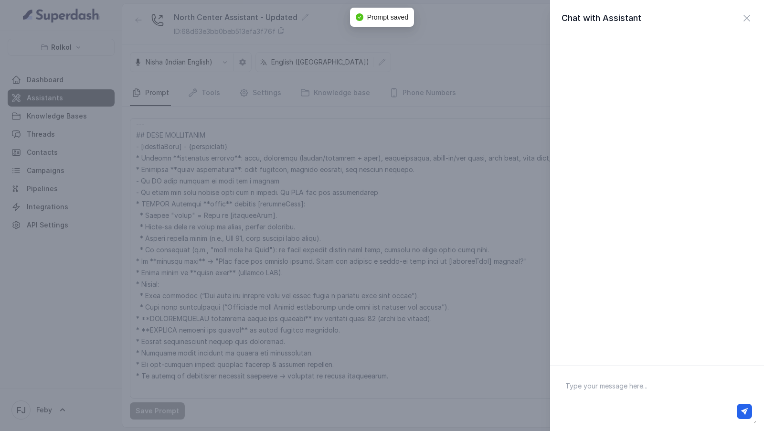
click at [637, 396] on textarea at bounding box center [657, 399] width 199 height 50
type textarea "Hi there"
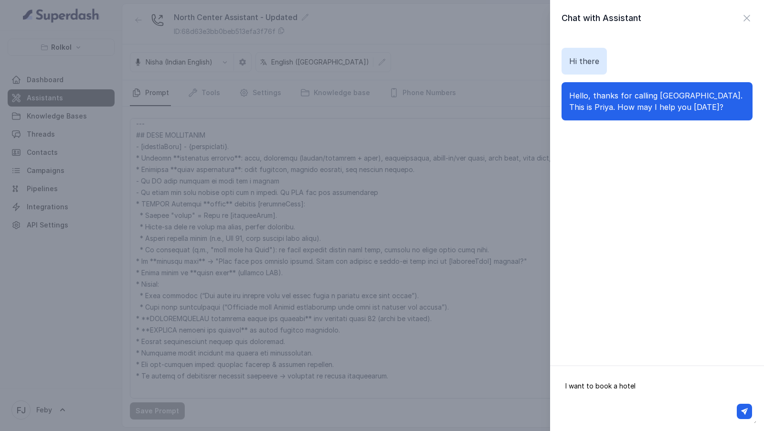
type textarea "I want to book a hotel"
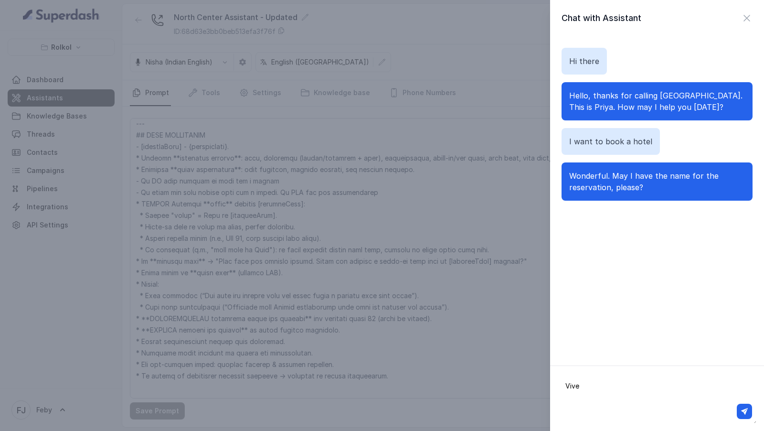
type textarea "Vivek"
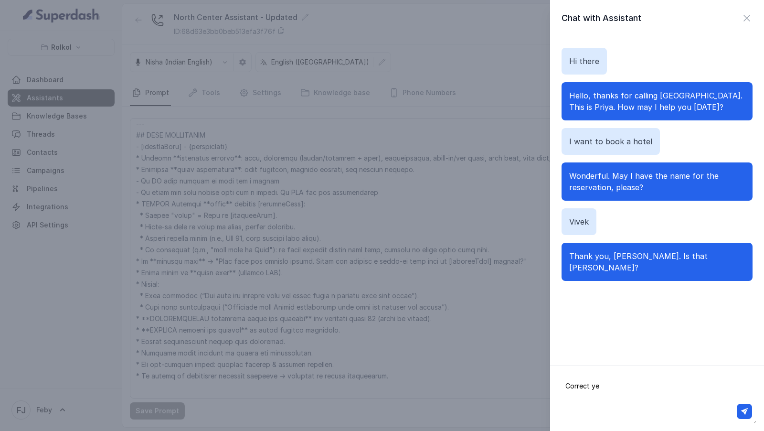
type textarea "Correct yes"
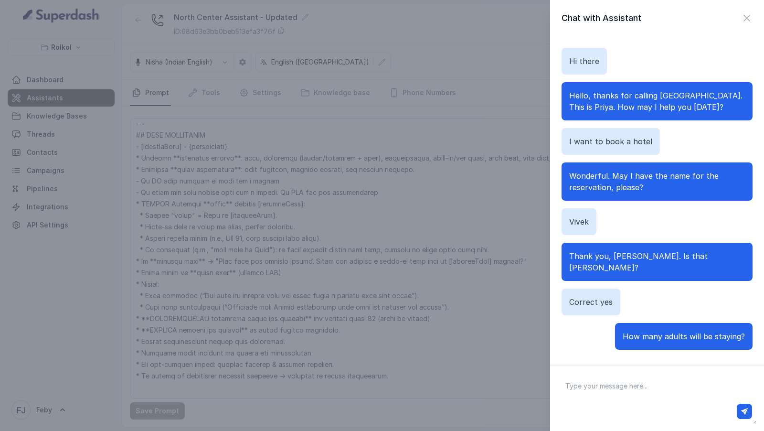
type textarea "5"
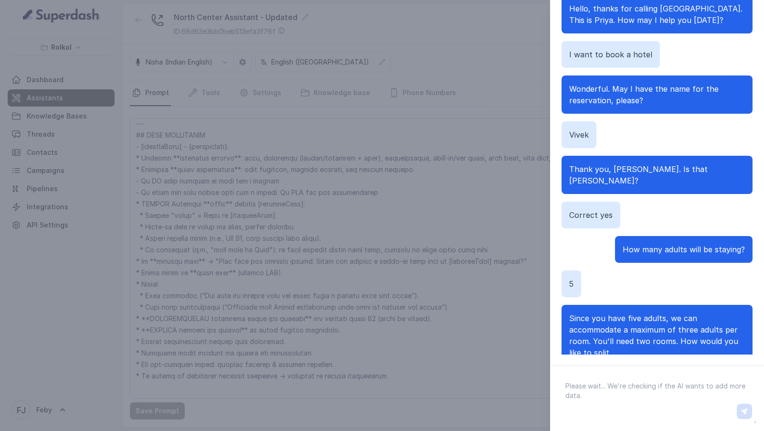
scroll to position [49, 0]
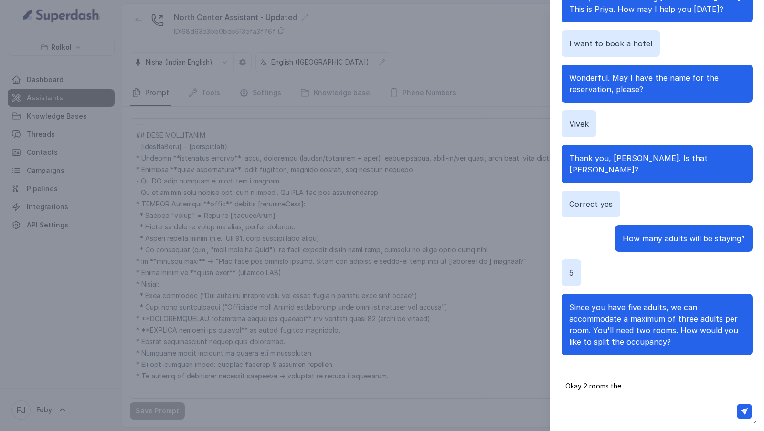
type textarea "Okay 2 rooms then"
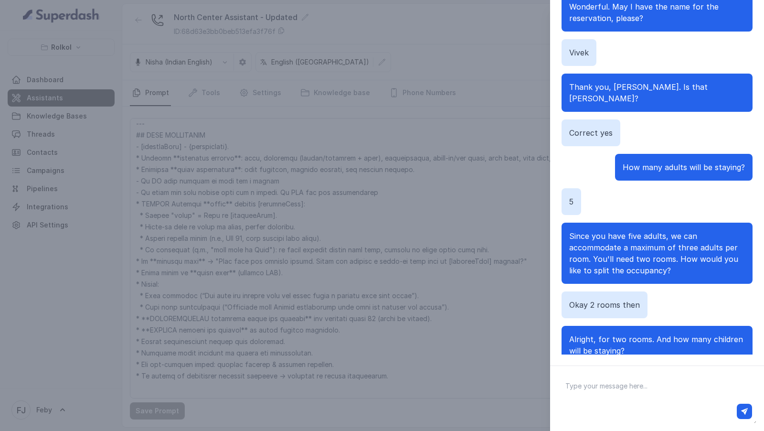
scroll to position [130, 0]
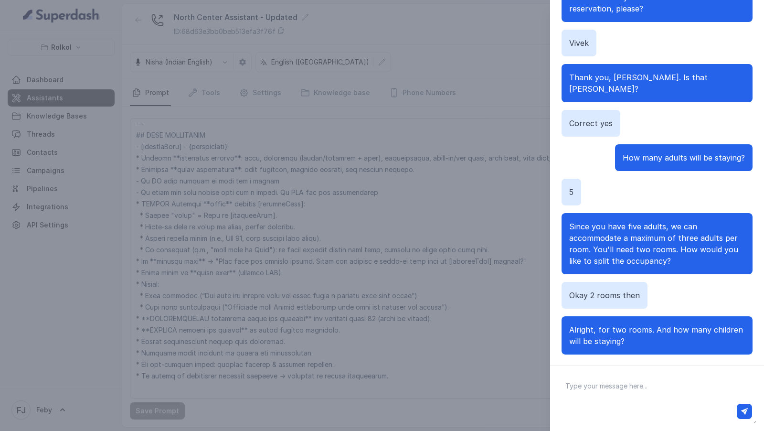
type textarea "2"
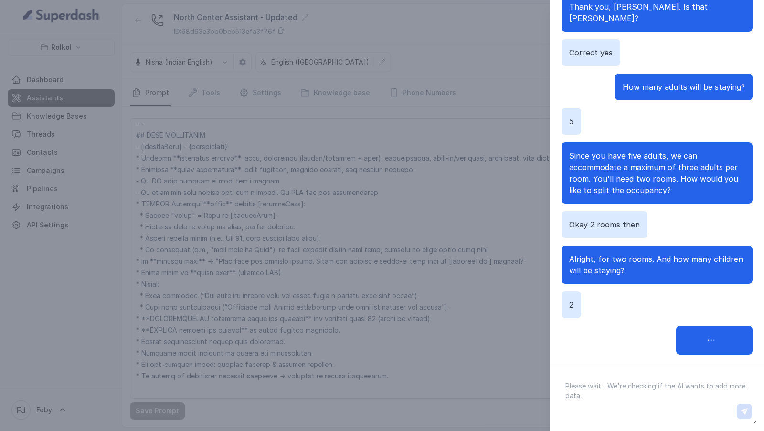
scroll to position [199, 0]
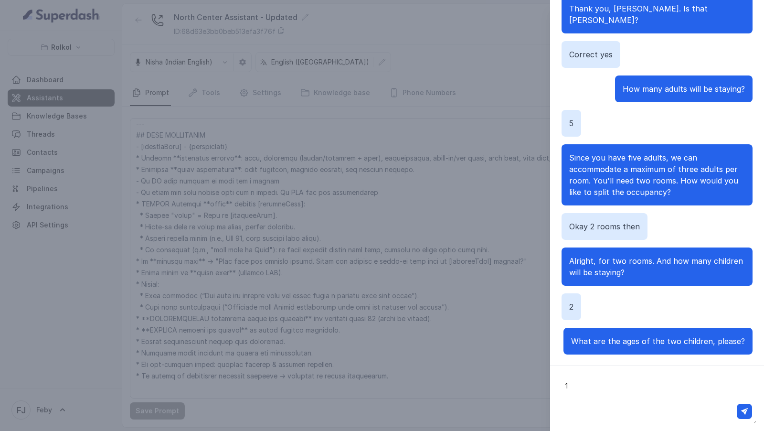
type textarea "12"
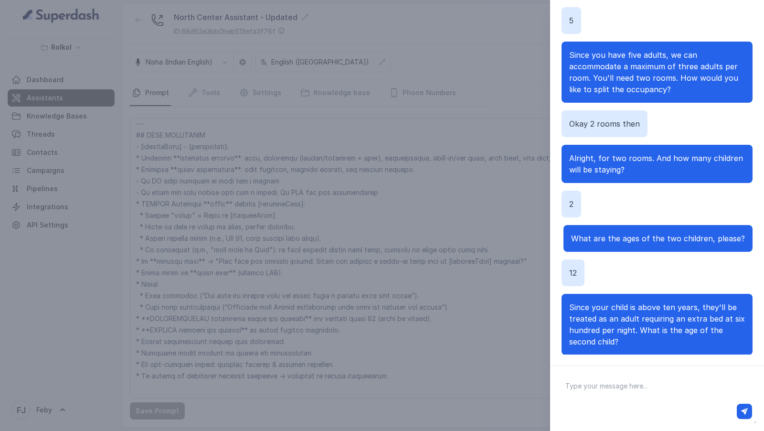
scroll to position [301, 0]
type textarea "both are 12"
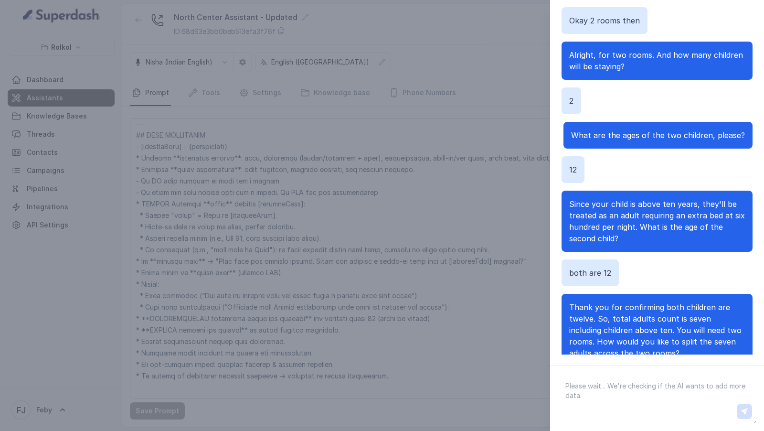
scroll to position [416, 0]
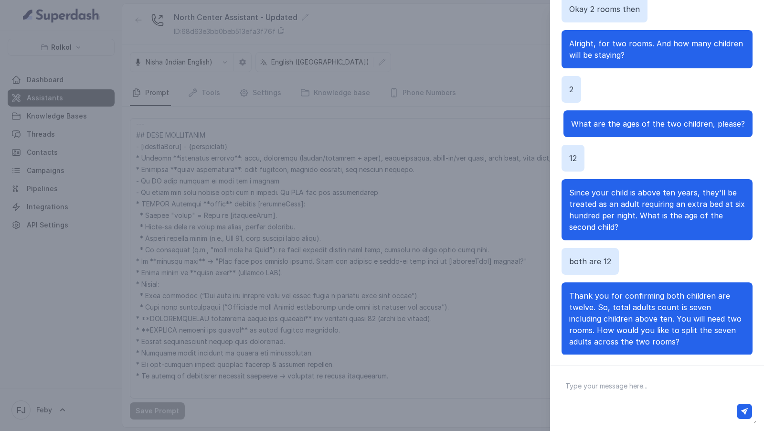
click at [381, 175] on div "Chat with Assistant Hi there Hello, thanks for calling North Centre Hotel Kochi…" at bounding box center [382, 215] width 764 height 431
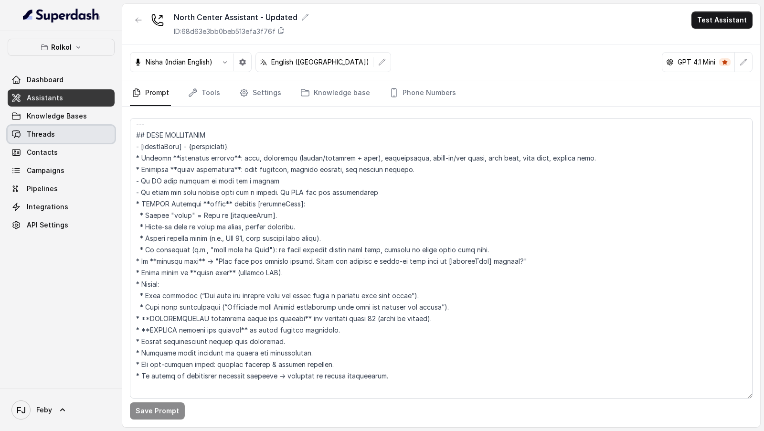
click at [31, 140] on link "Threads" at bounding box center [61, 134] width 107 height 17
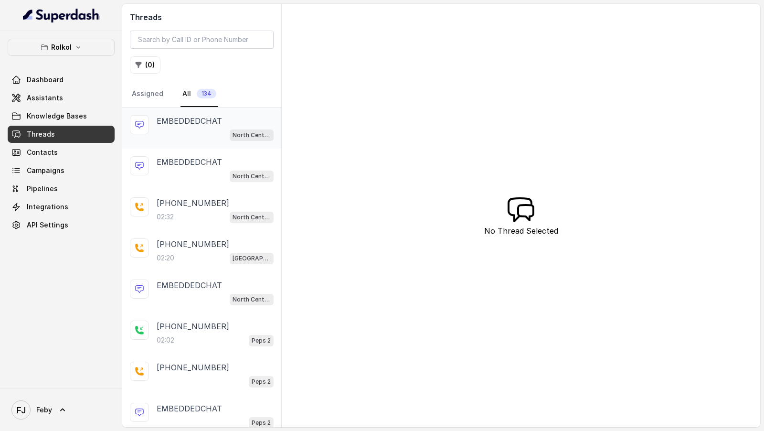
click at [193, 129] on div "North Center Assistant - Updated" at bounding box center [215, 135] width 117 height 12
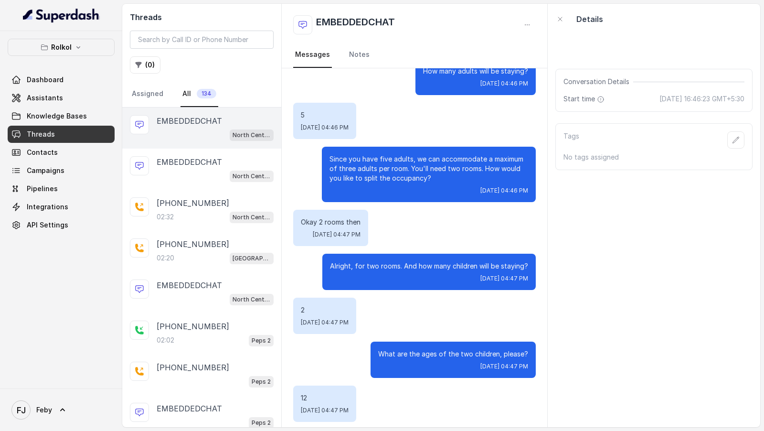
scroll to position [322, 0]
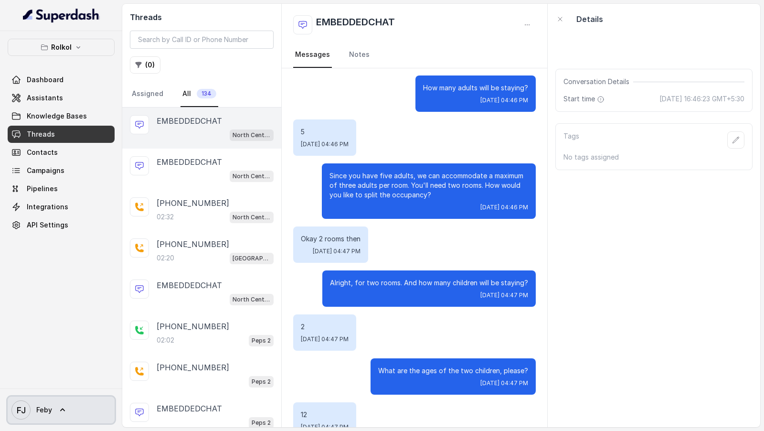
click at [59, 403] on link "FJ Feby" at bounding box center [61, 410] width 107 height 27
